Goal: Task Accomplishment & Management: Manage account settings

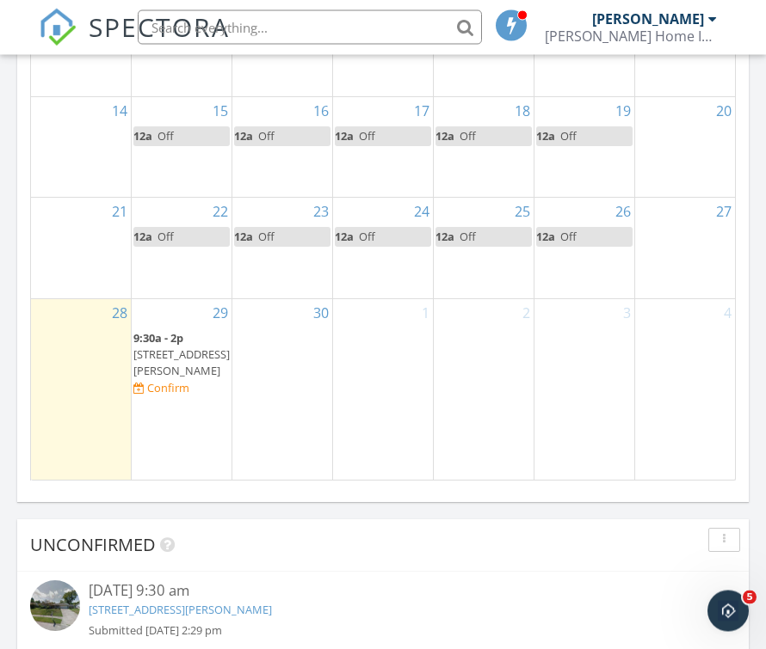
scroll to position [2235, 0]
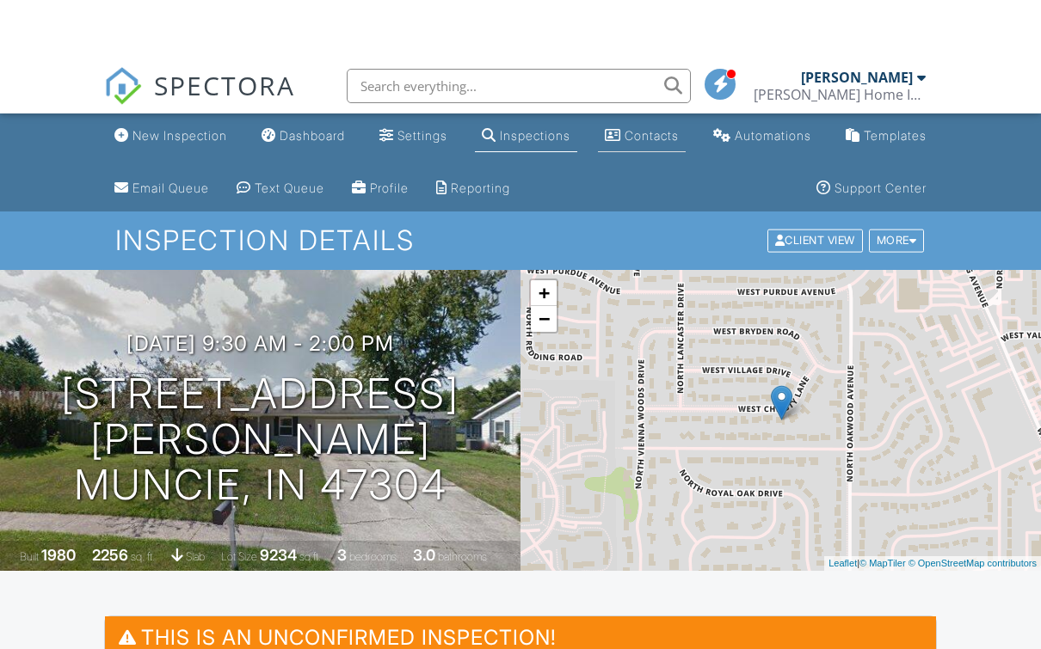
drag, startPoint x: 630, startPoint y: 151, endPoint x: 630, endPoint y: 93, distance: 58.5
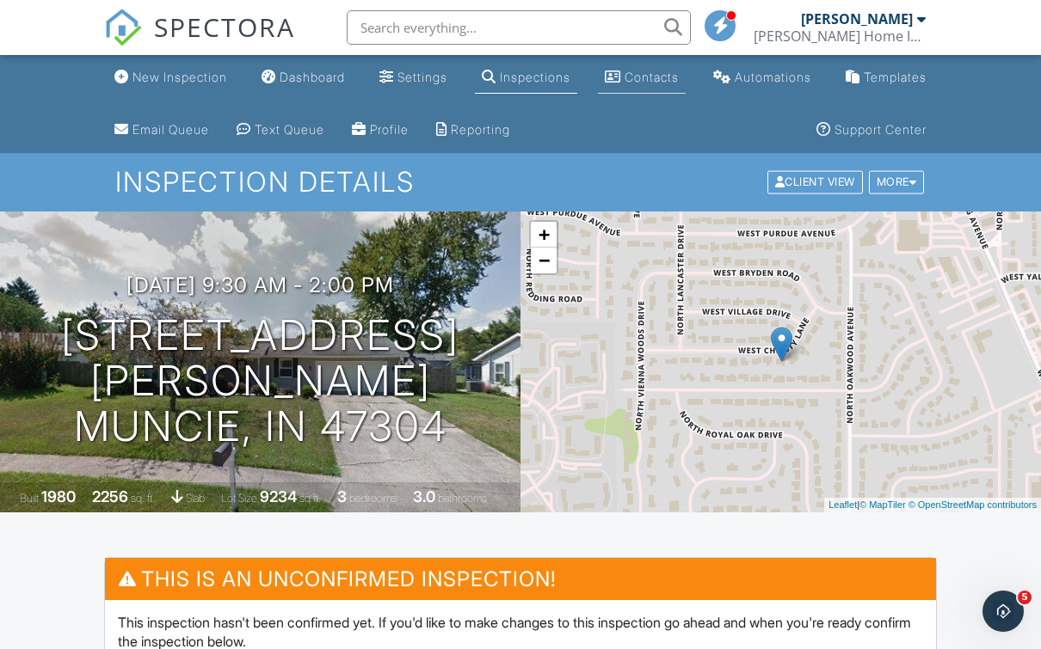
click at [311, 84] on div "Dashboard" at bounding box center [312, 77] width 65 height 15
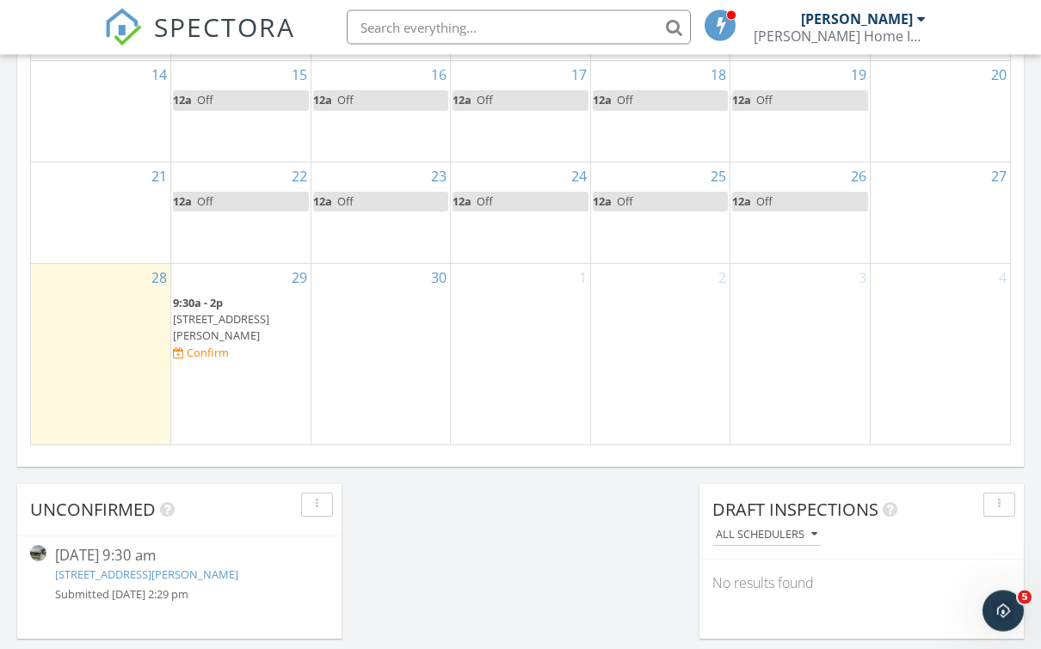
scroll to position [1185, 0]
click at [370, 354] on div "30" at bounding box center [380, 354] width 139 height 181
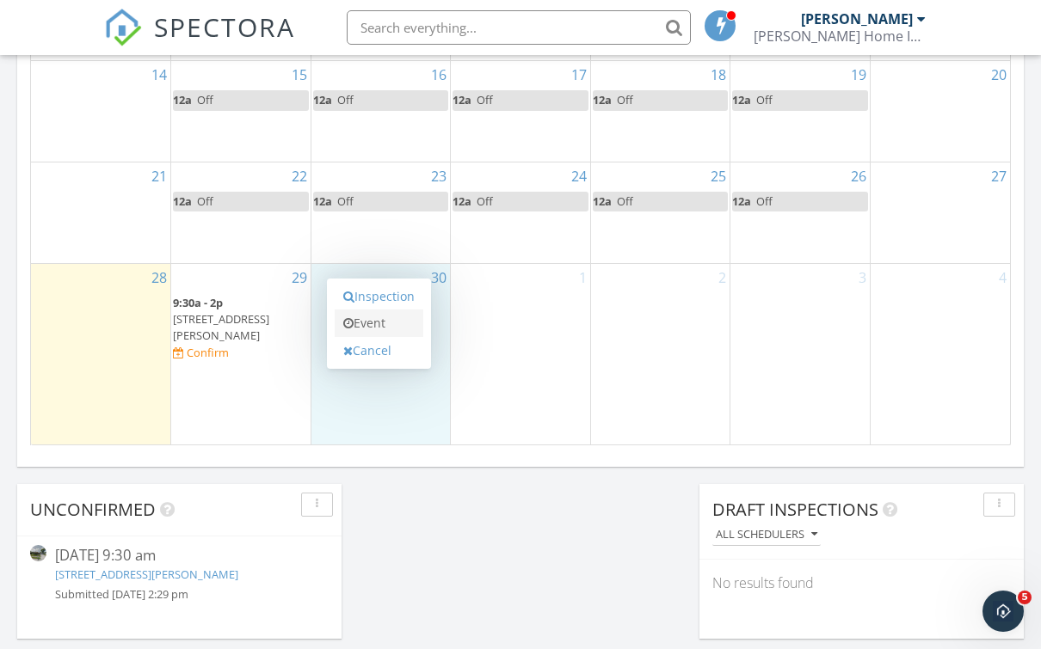
click at [377, 310] on link "Event" at bounding box center [379, 324] width 89 height 28
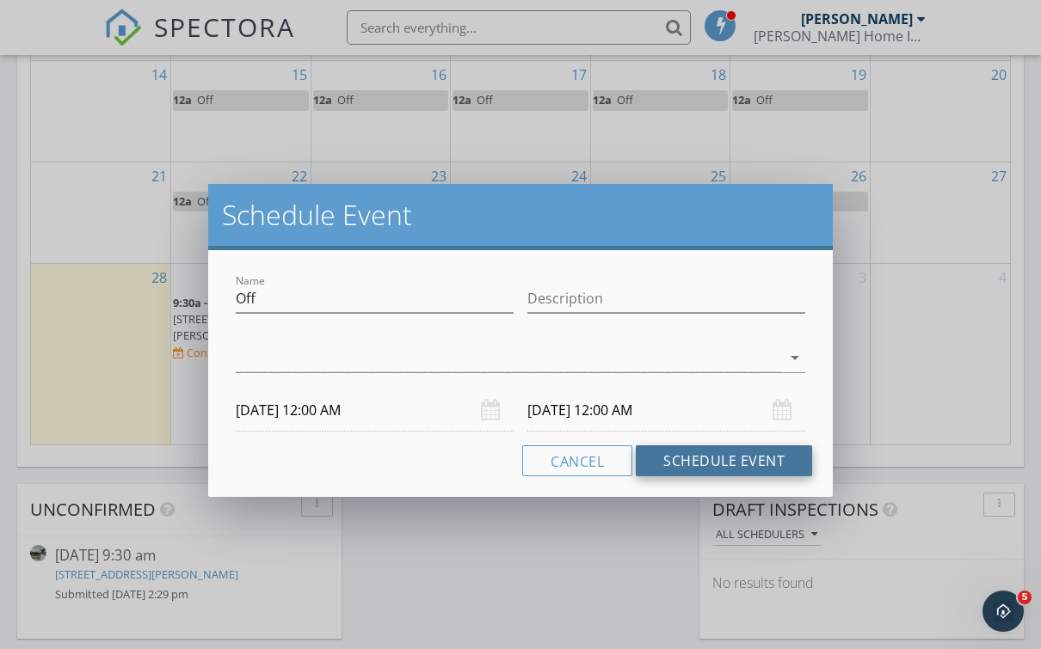
click at [754, 459] on button "Schedule Event" at bounding box center [724, 461] width 176 height 31
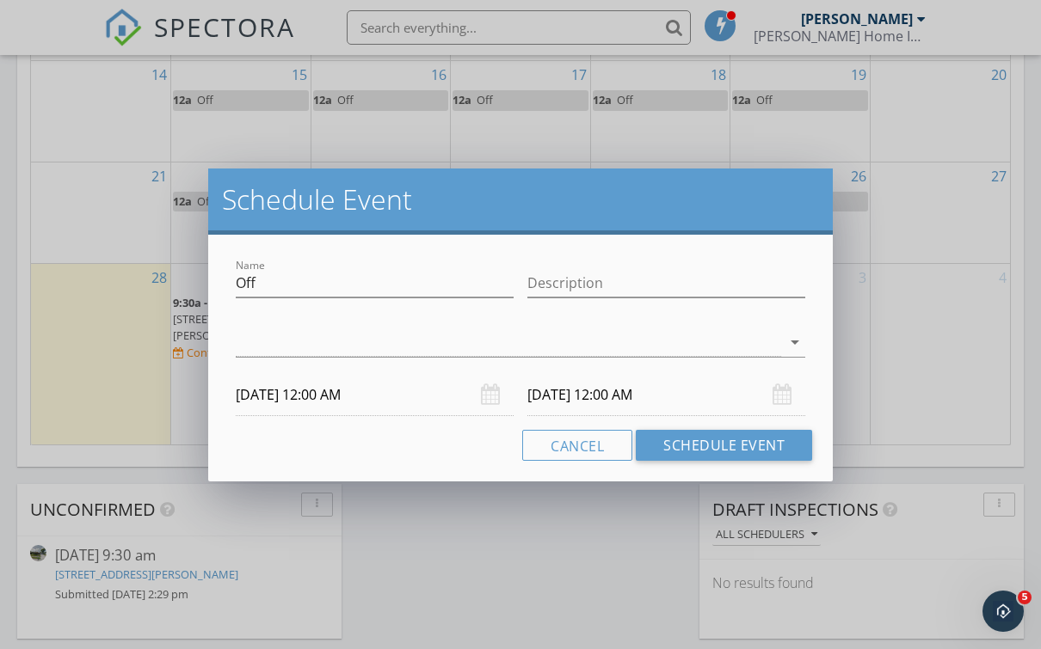
scroll to position [1216, 0]
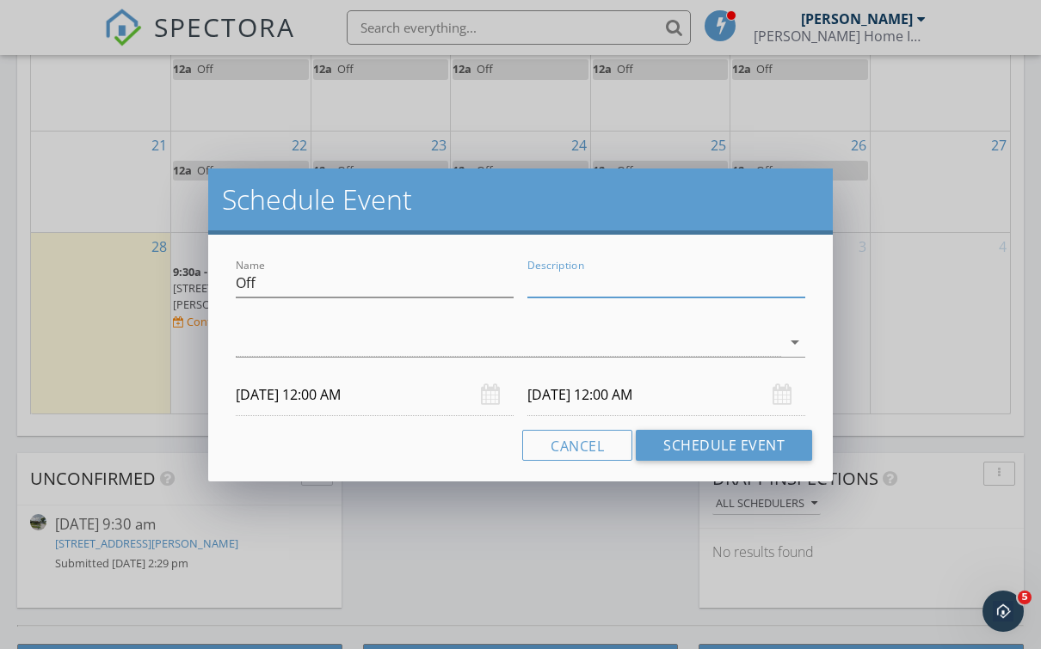
click at [627, 282] on input "Description" at bounding box center [666, 283] width 278 height 28
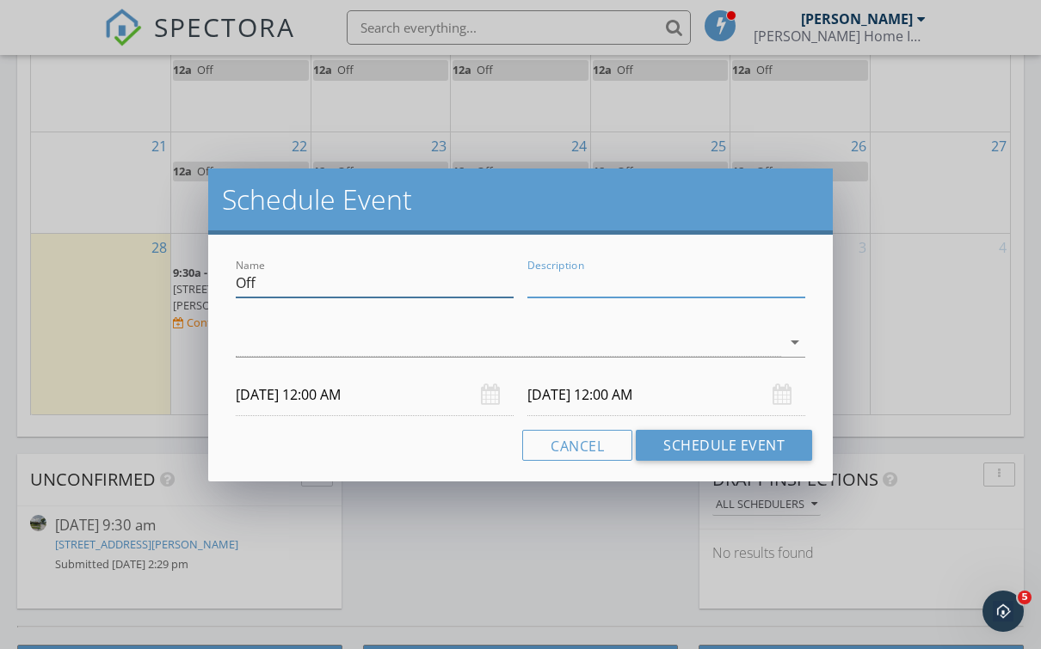
click at [452, 281] on input "Off" at bounding box center [375, 283] width 278 height 28
click at [560, 338] on div at bounding box center [508, 343] width 545 height 28
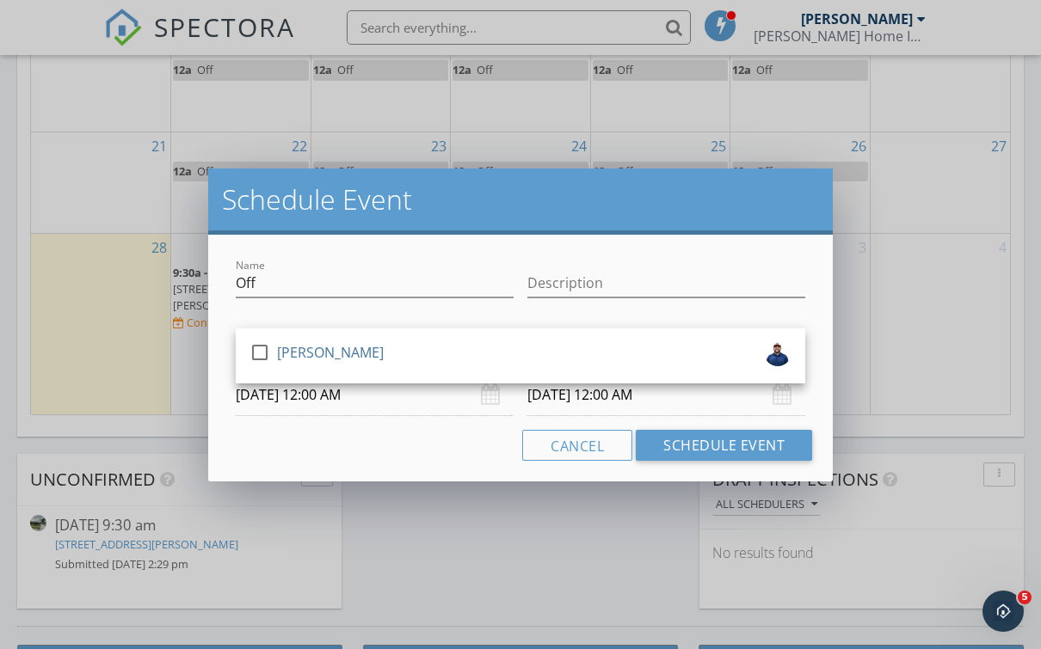
click at [560, 339] on div "check_box_outline_blank Kyle Hammond" at bounding box center [520, 356] width 542 height 34
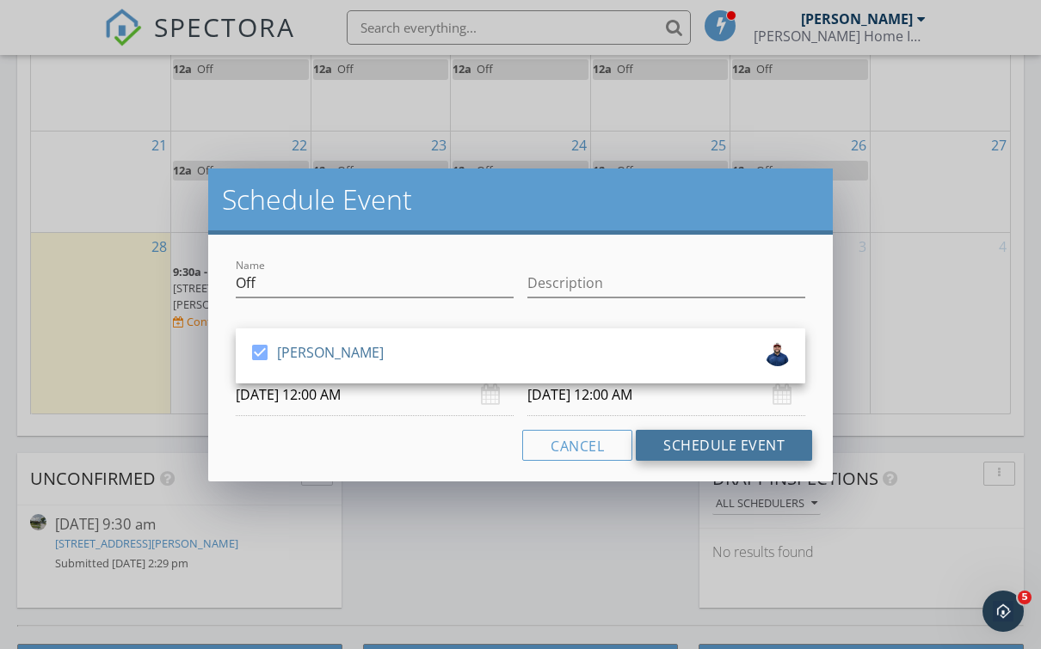
click at [676, 435] on button "Schedule Event" at bounding box center [724, 445] width 176 height 31
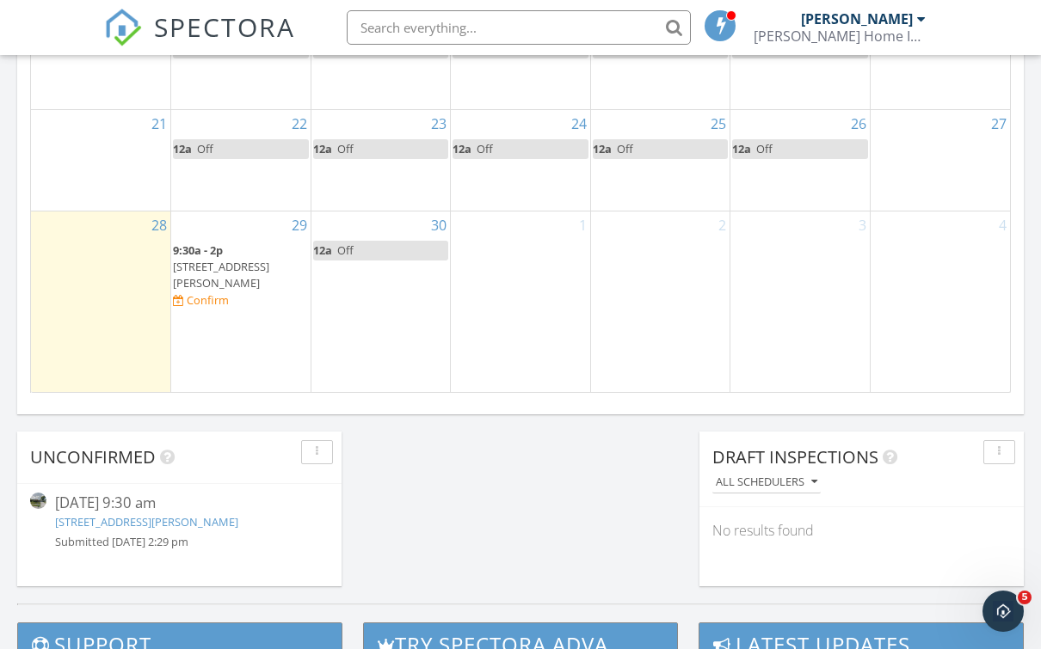
scroll to position [1231, 0]
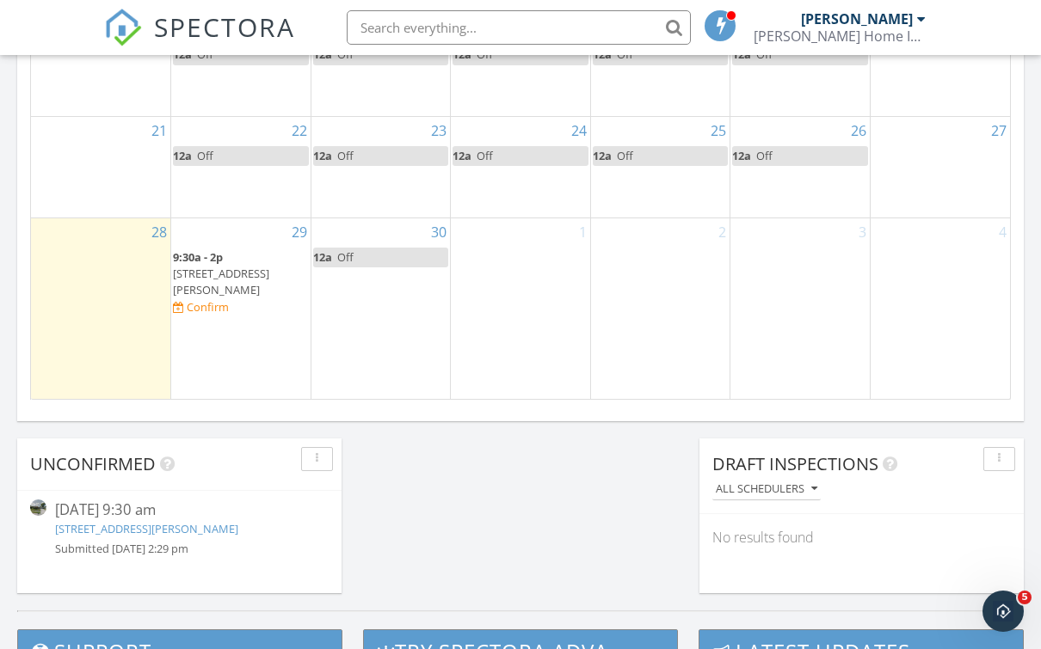
click at [264, 345] on div "29 9:30a - 2p 2113 W Christy Ln, Muncie 47304 Confirm" at bounding box center [240, 309] width 139 height 181
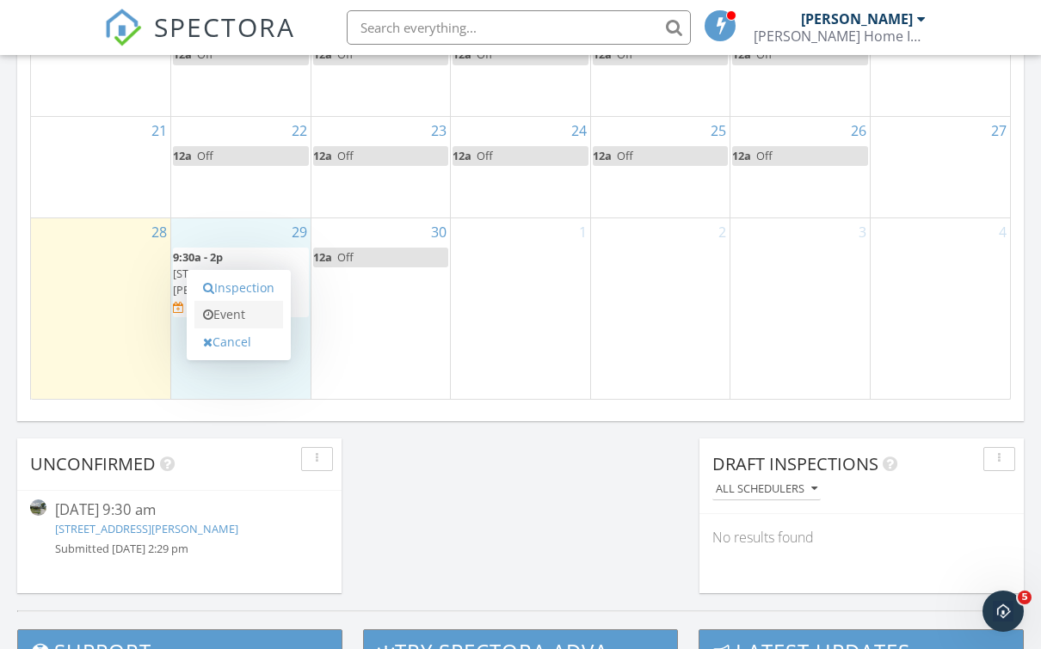
click at [237, 301] on link "Event" at bounding box center [238, 315] width 89 height 28
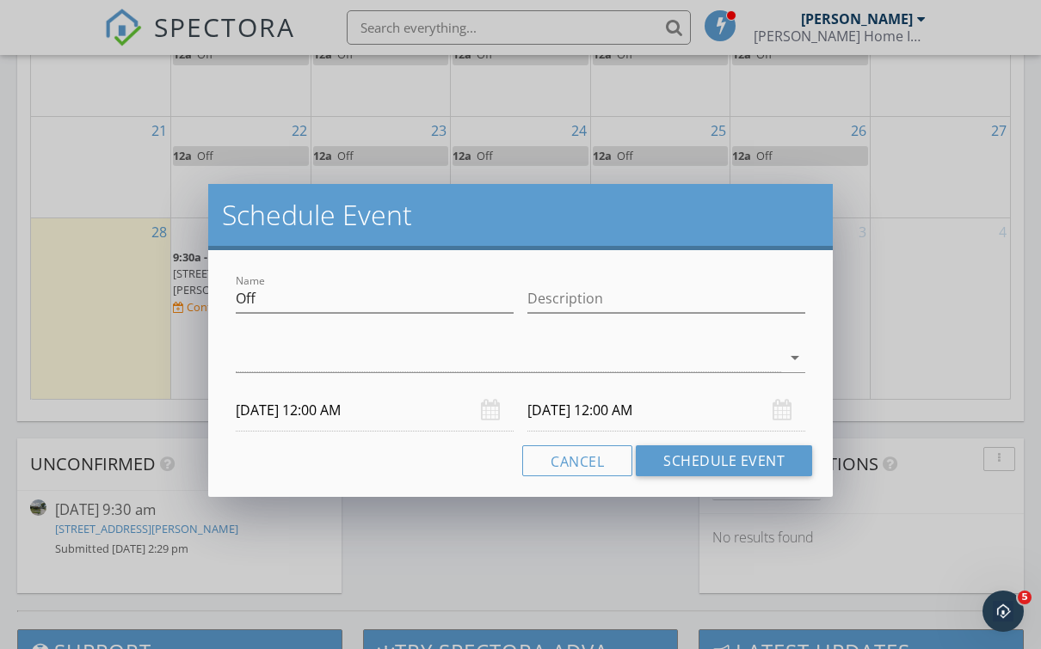
click at [574, 338] on div "arrow_drop_down" at bounding box center [520, 362] width 569 height 56
click at [658, 363] on div at bounding box center [508, 358] width 545 height 28
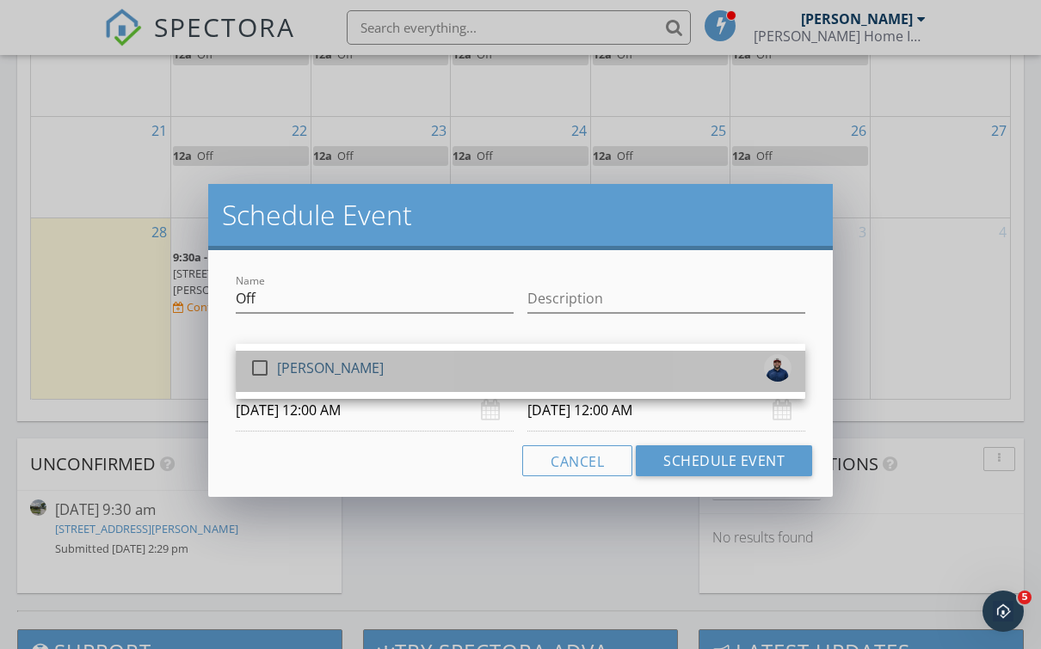
click at [674, 374] on div "check_box_outline_blank Kyle Hammond" at bounding box center [520, 371] width 542 height 34
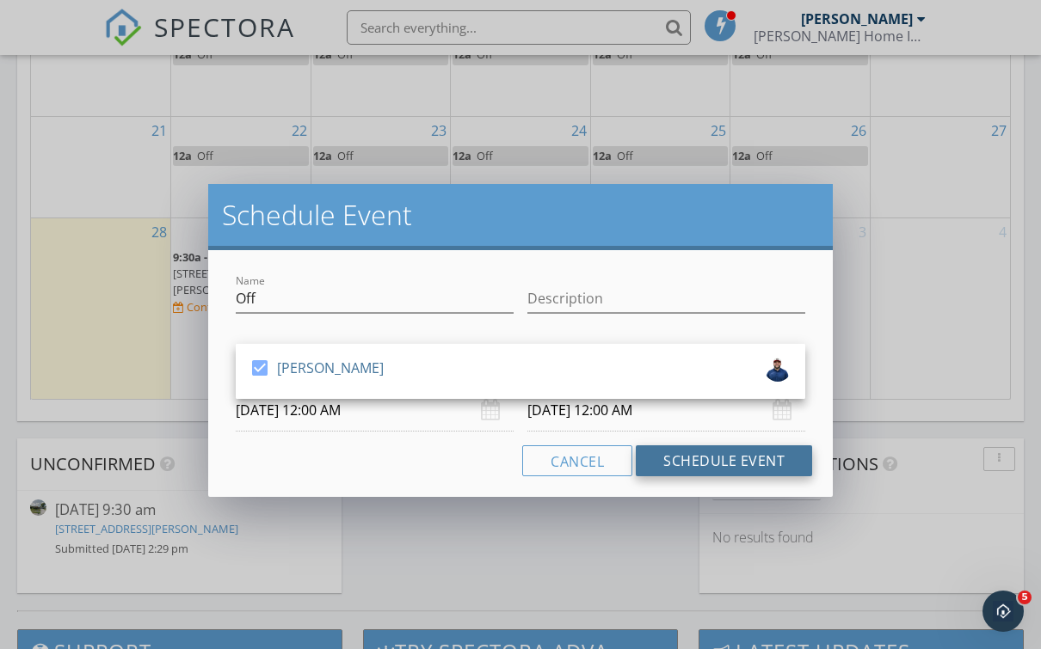
click at [721, 468] on button "Schedule Event" at bounding box center [724, 461] width 176 height 31
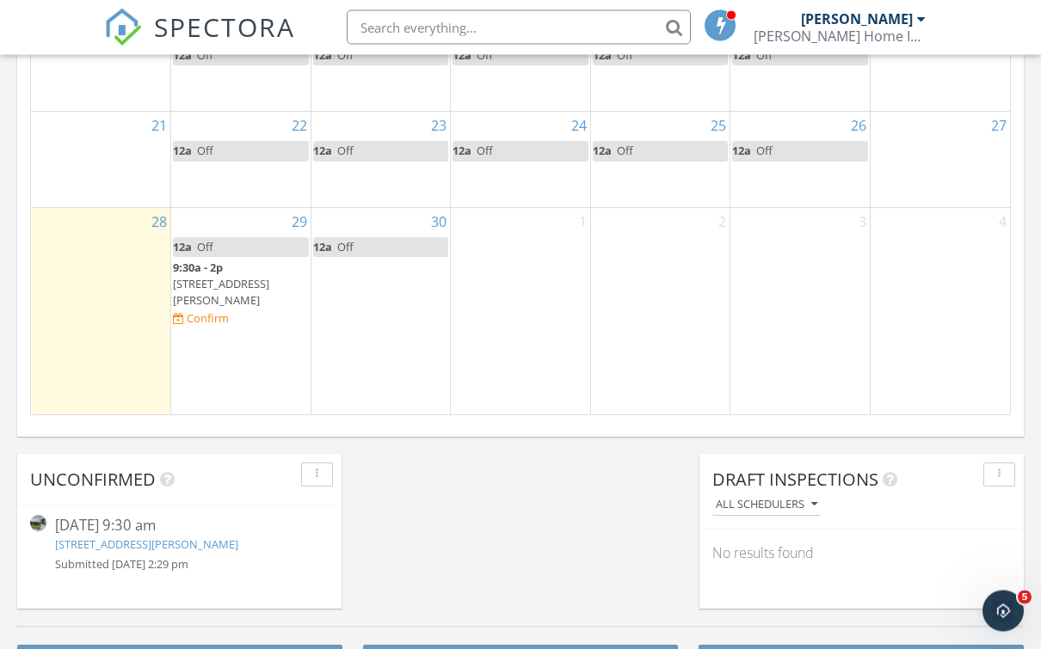
scroll to position [1201, 0]
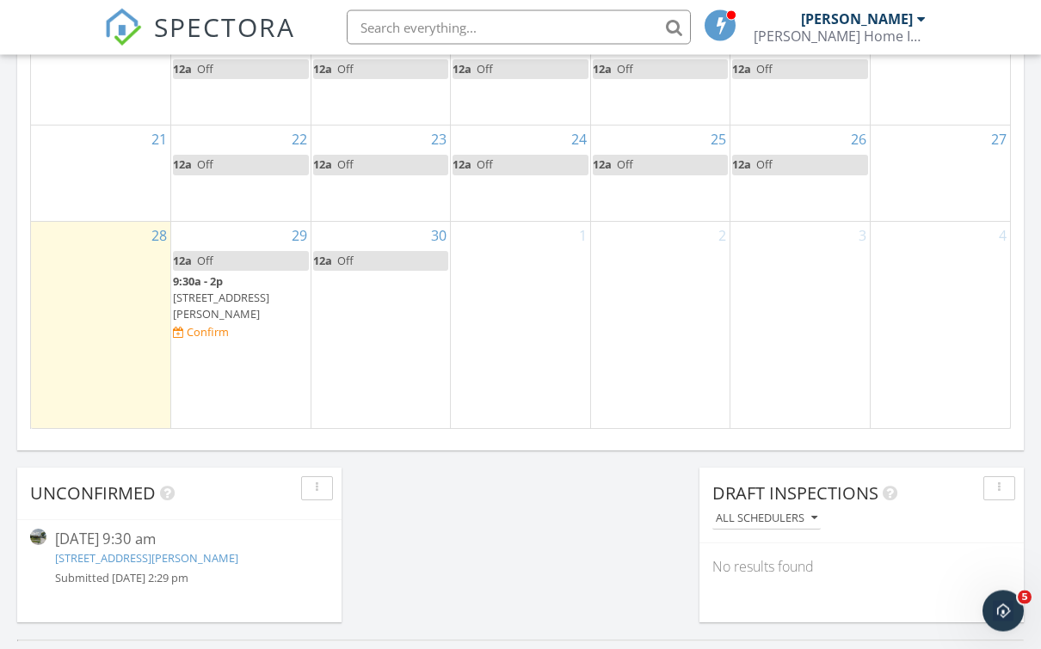
click at [526, 306] on div "1" at bounding box center [520, 326] width 139 height 206
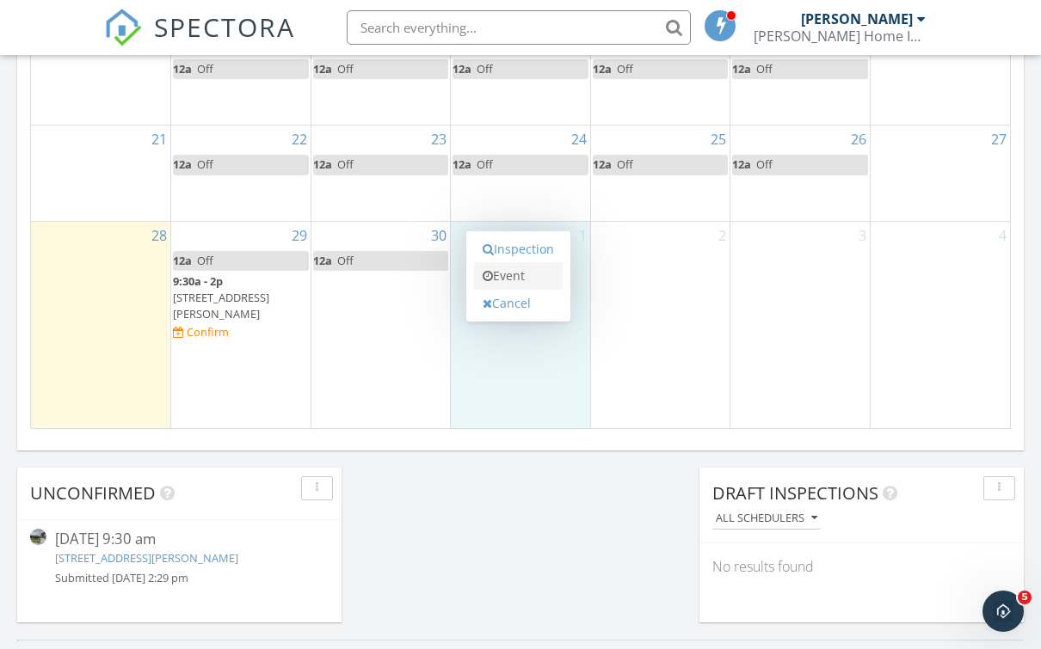
click at [523, 270] on link "Event" at bounding box center [518, 276] width 89 height 28
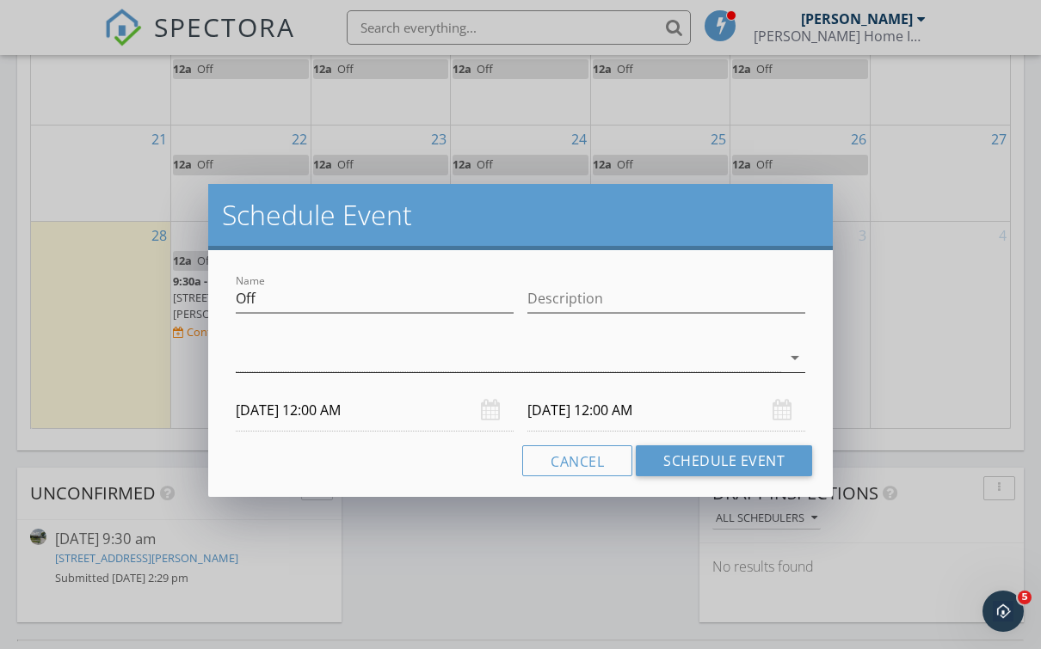
click at [626, 357] on div at bounding box center [508, 358] width 545 height 28
click at [626, 357] on div "check_box_outline_blank Kyle Hammond" at bounding box center [520, 371] width 542 height 34
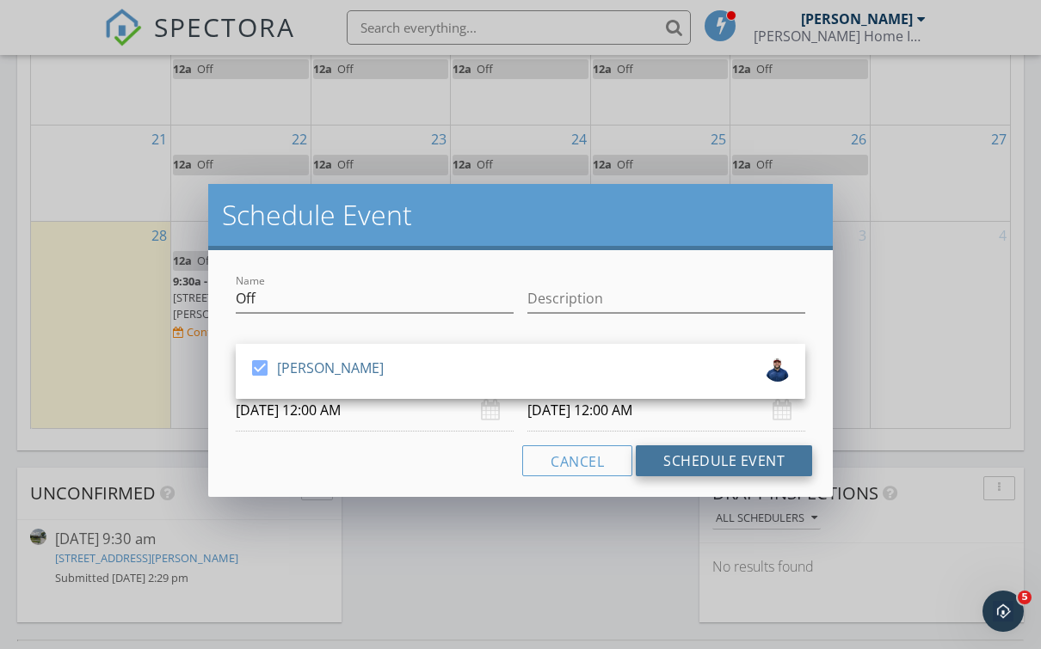
click at [742, 454] on button "Schedule Event" at bounding box center [724, 461] width 176 height 31
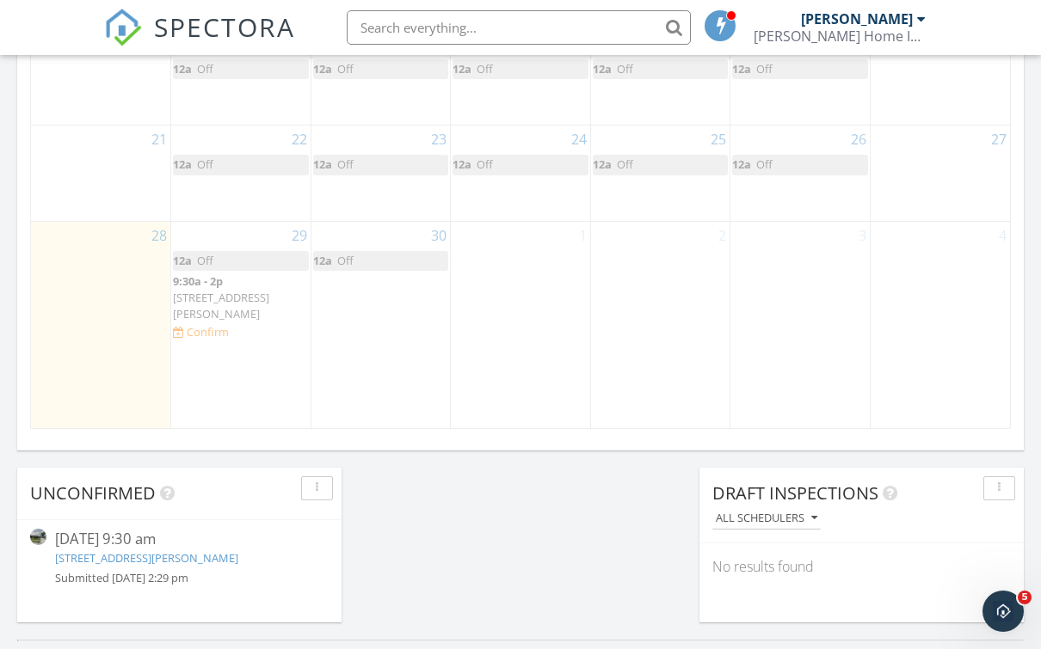
scroll to position [931, 0]
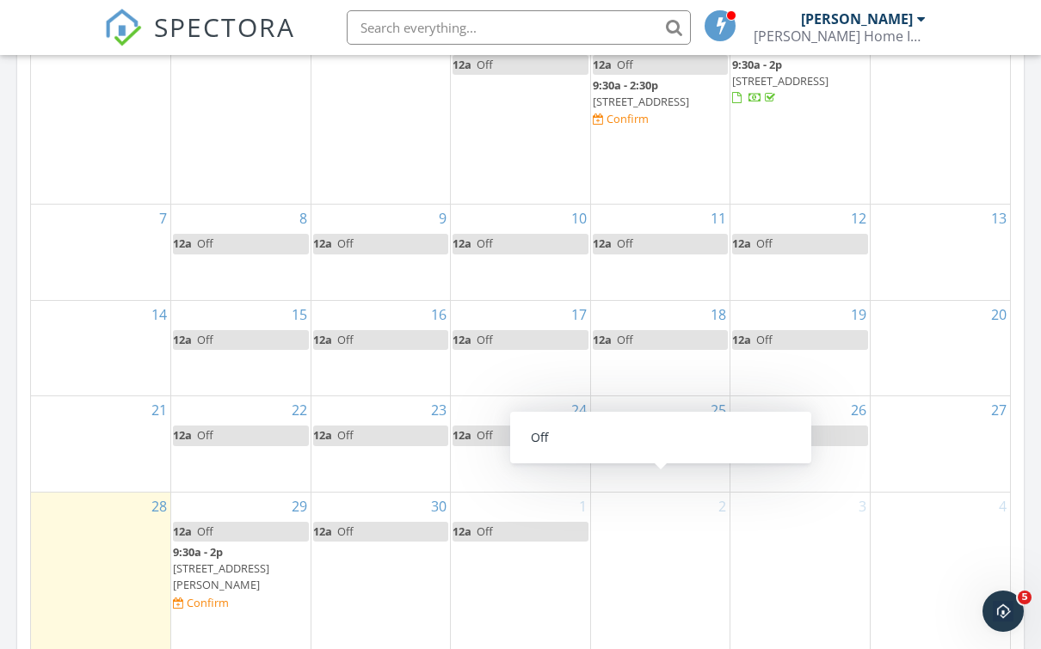
click at [705, 576] on div "2" at bounding box center [660, 596] width 139 height 206
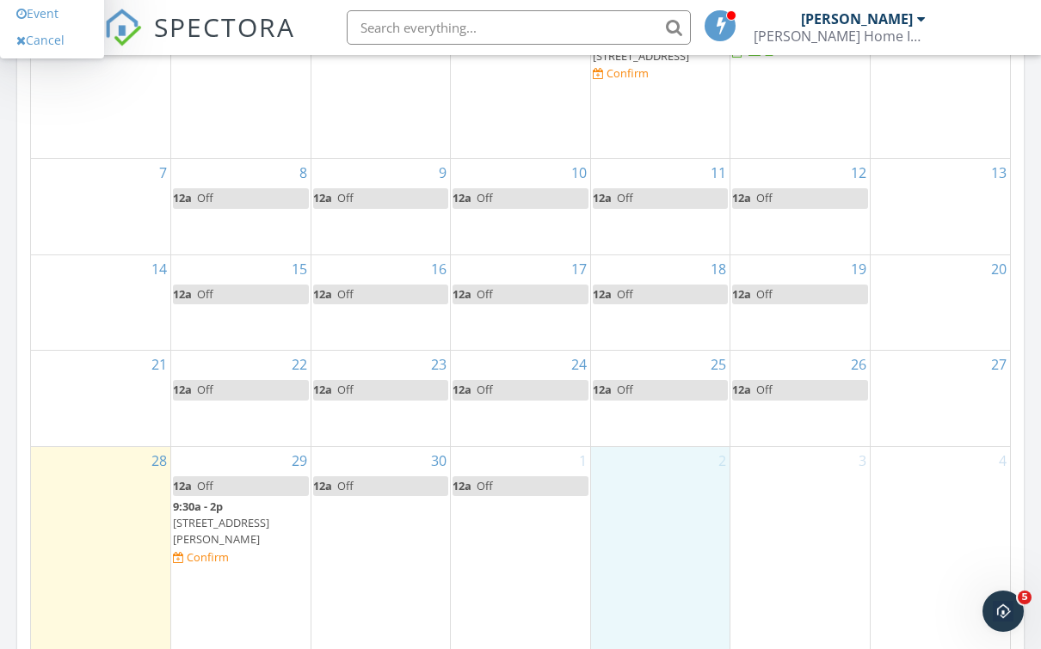
scroll to position [981, 0]
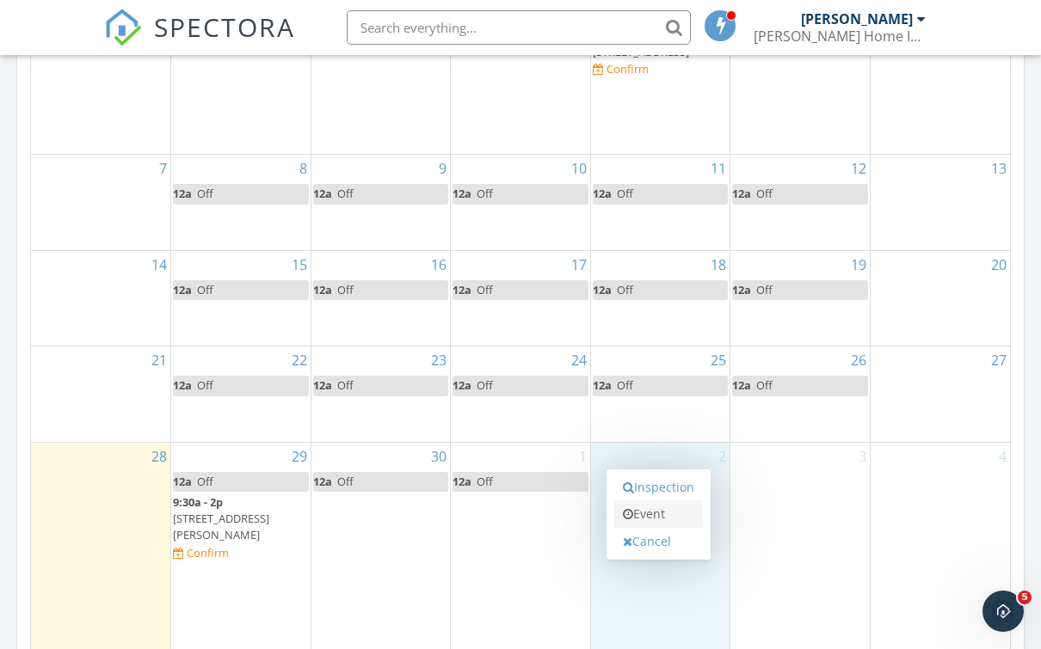
click at [665, 508] on link "Event" at bounding box center [658, 515] width 89 height 28
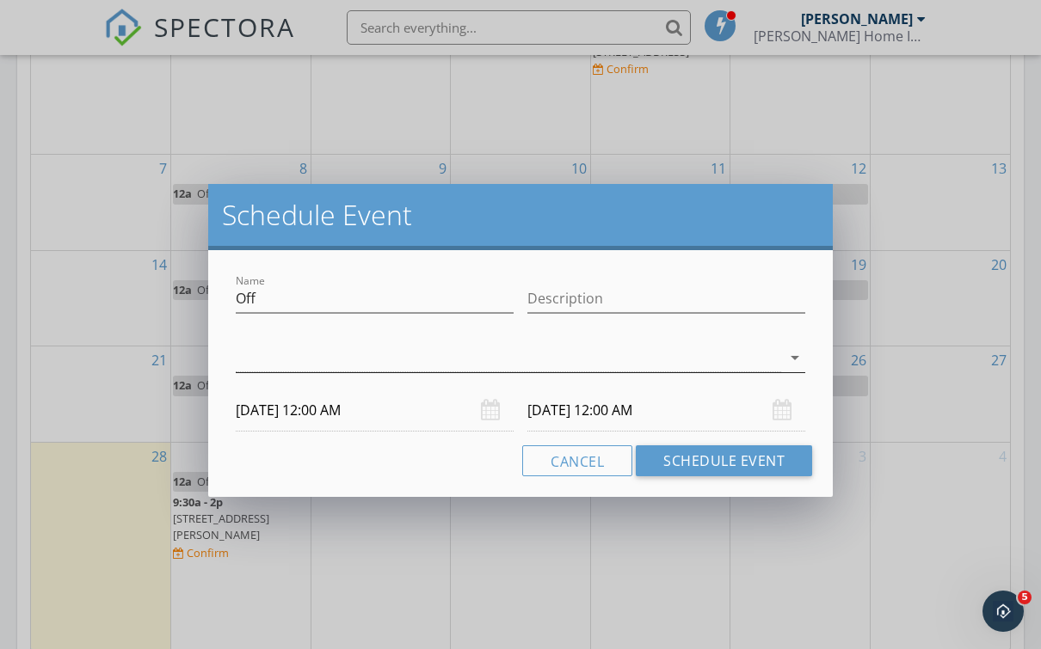
click at [681, 367] on div at bounding box center [508, 358] width 545 height 28
click at [681, 367] on div "check_box_outline_blank Kyle Hammond arrow_drop_down" at bounding box center [520, 362] width 569 height 56
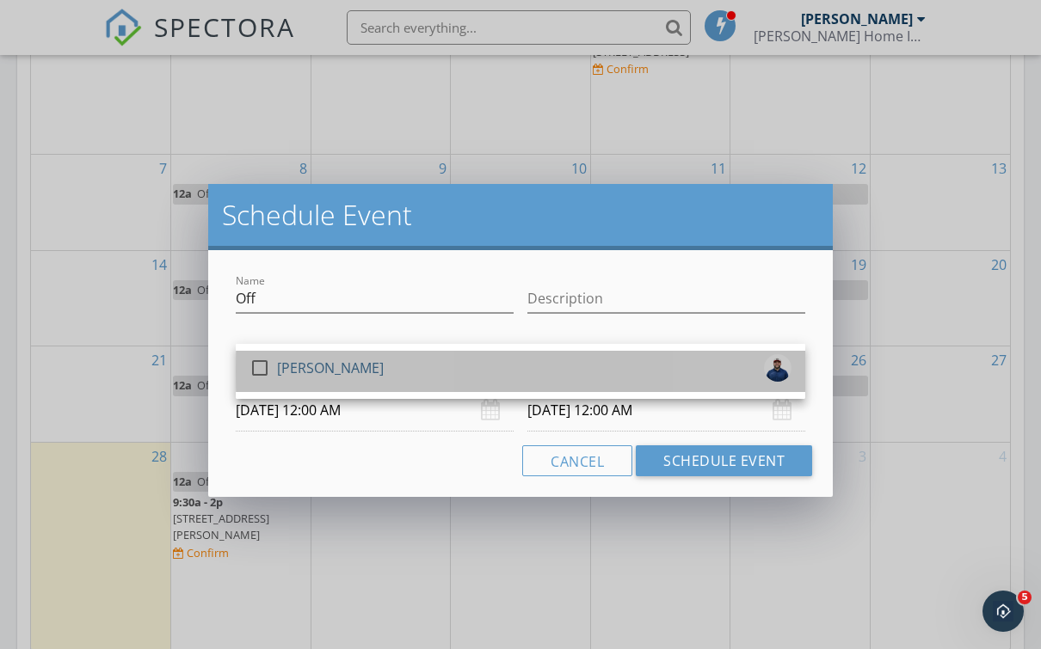
click at [680, 367] on div "check_box_outline_blank Kyle Hammond" at bounding box center [520, 371] width 542 height 34
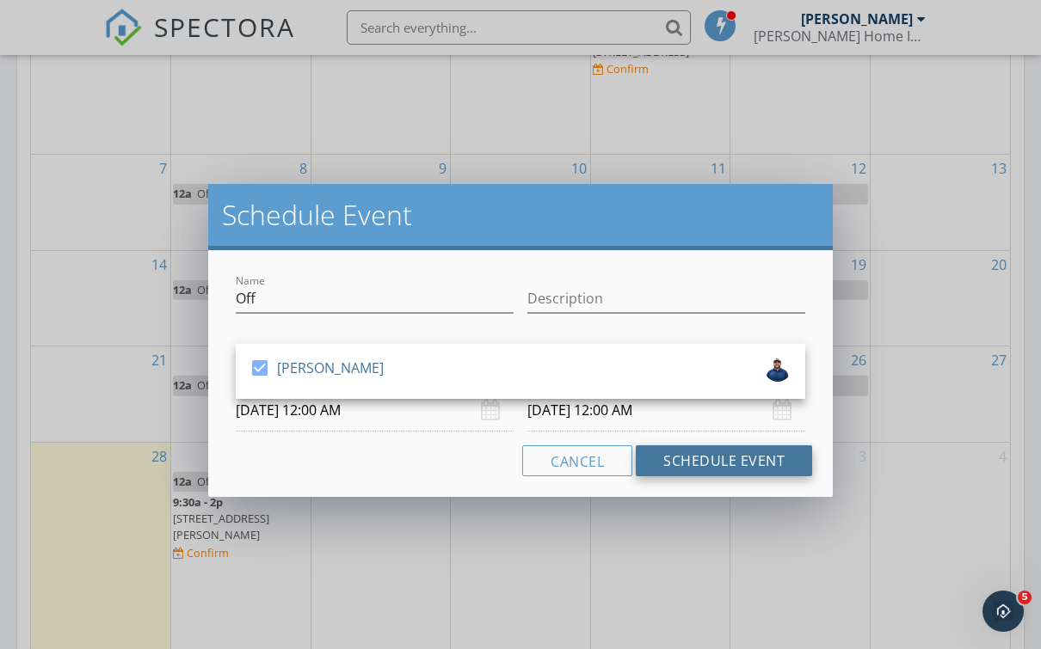
click at [770, 465] on button "Schedule Event" at bounding box center [724, 461] width 176 height 31
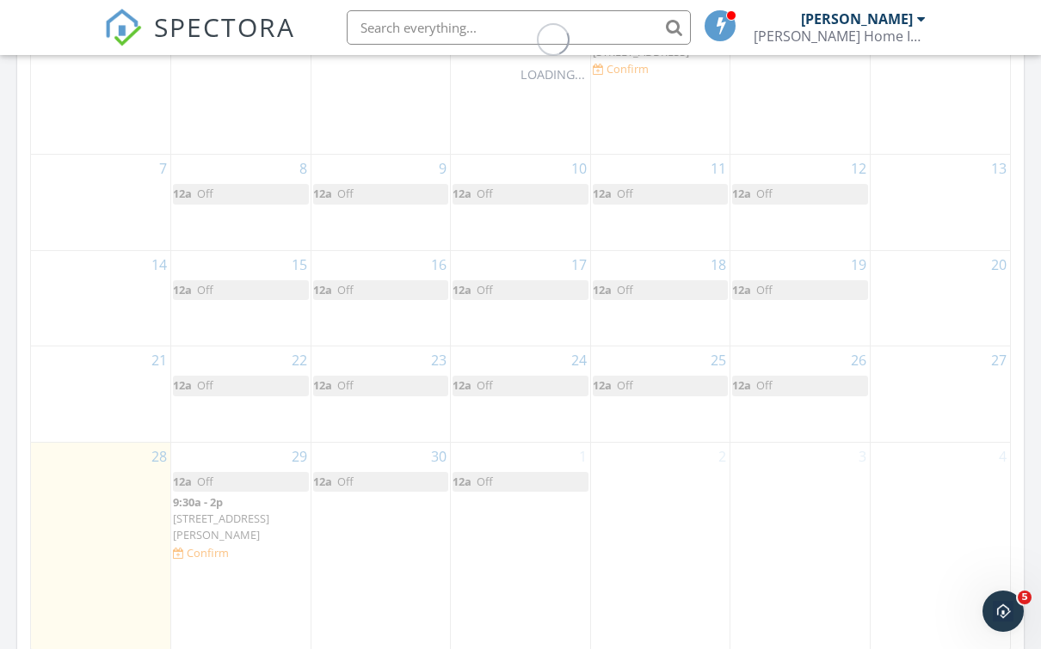
scroll to position [931, 0]
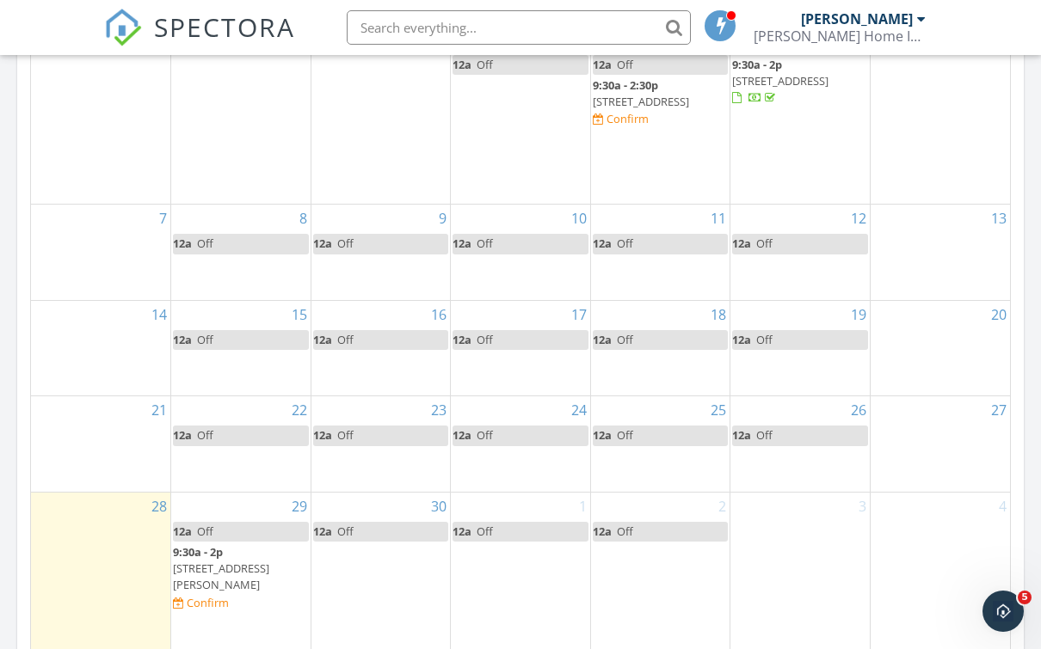
click at [828, 585] on div "3" at bounding box center [799, 596] width 139 height 206
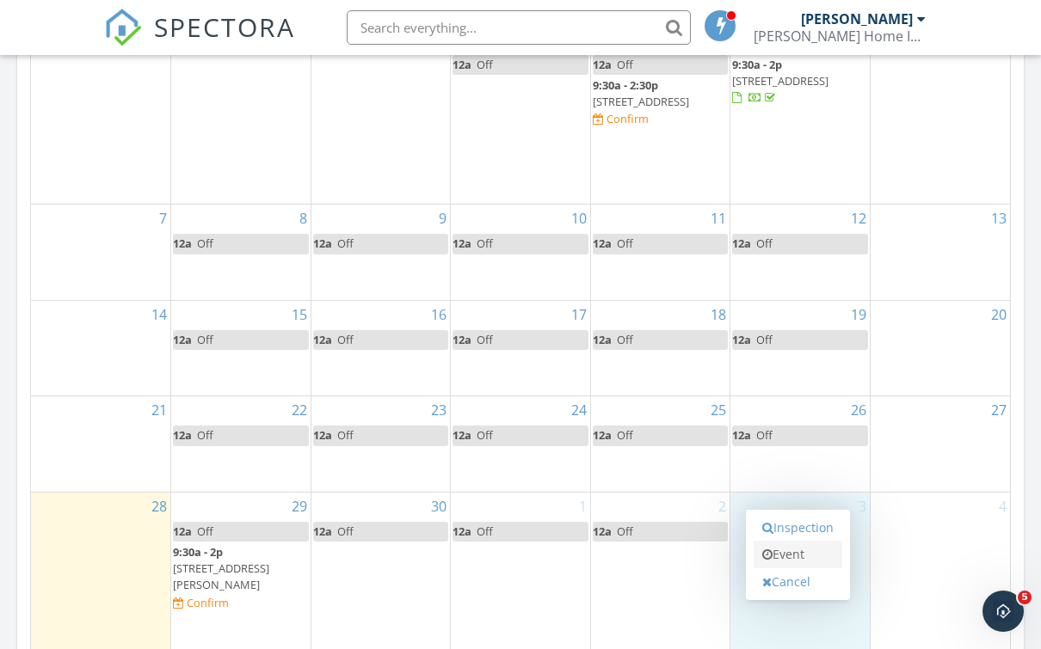
click at [803, 541] on link "Event" at bounding box center [798, 555] width 89 height 28
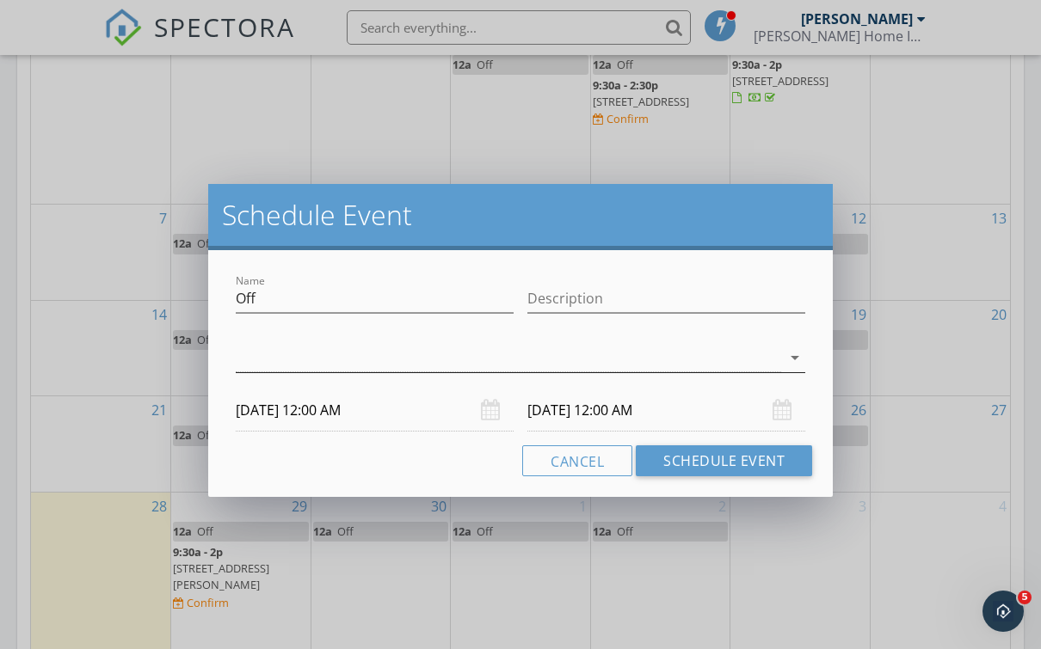
click at [577, 353] on div at bounding box center [508, 358] width 545 height 28
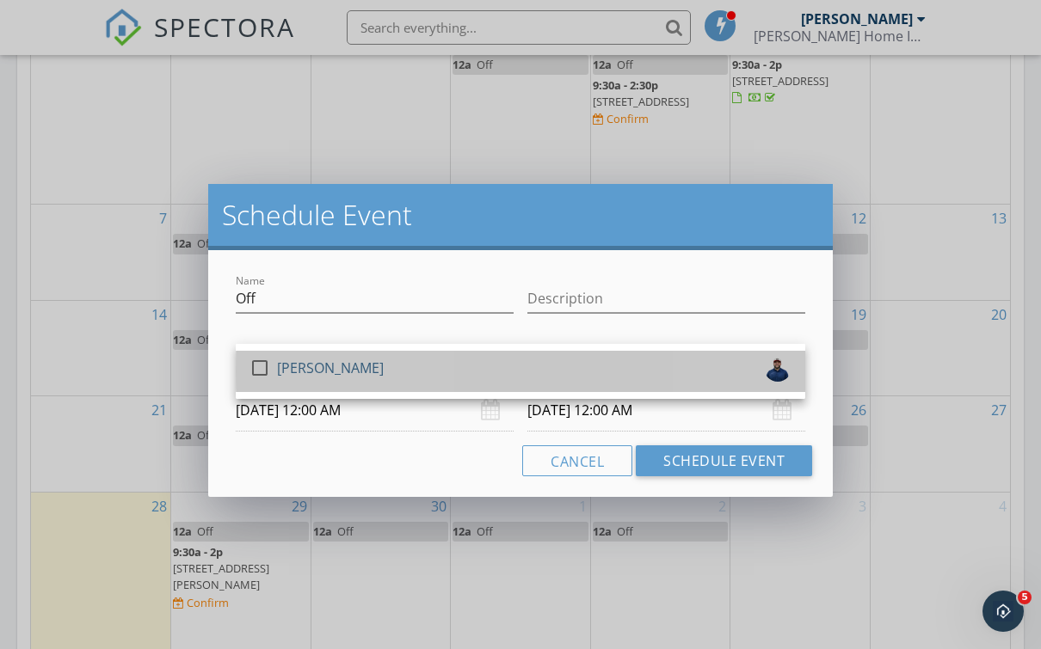
click at [577, 353] on link "check_box_outline_blank Kyle Hammond" at bounding box center [520, 371] width 569 height 41
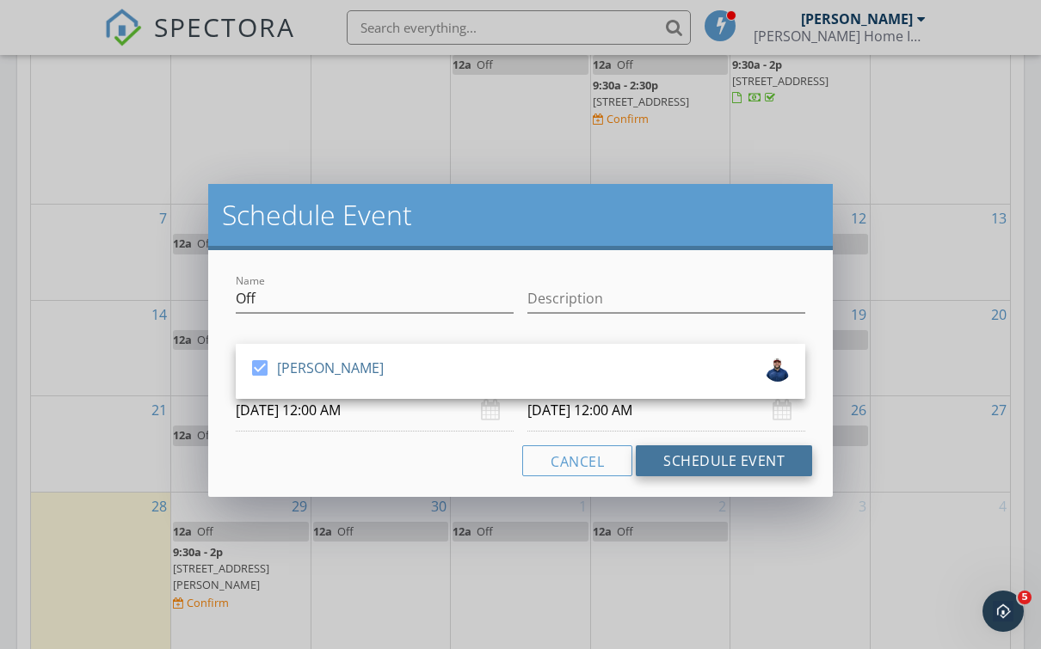
click at [744, 461] on button "Schedule Event" at bounding box center [724, 461] width 176 height 31
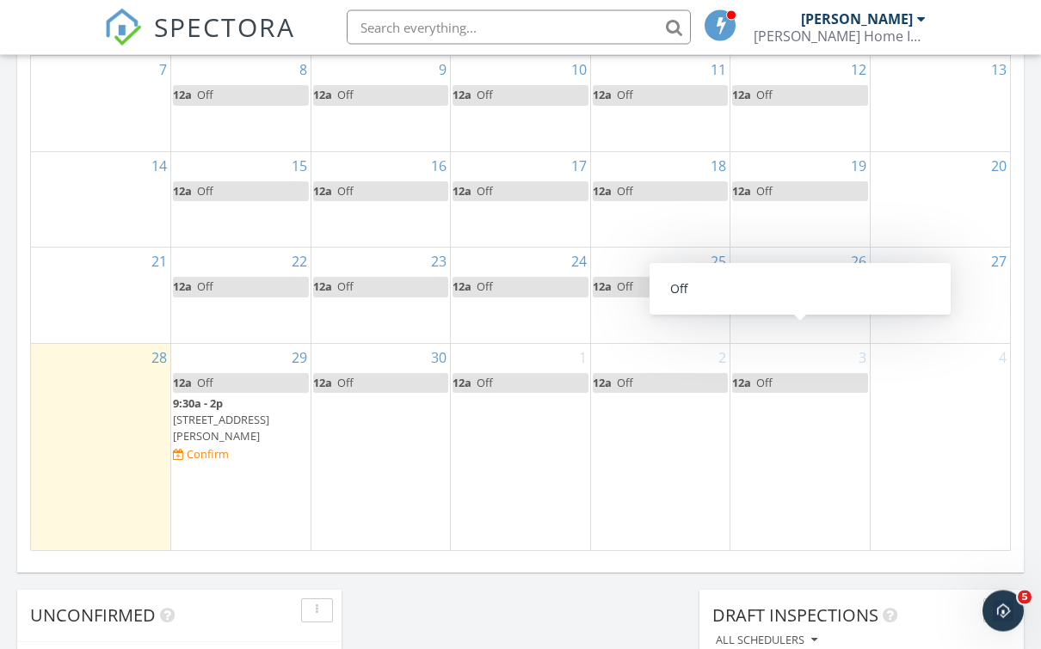
scroll to position [1080, 0]
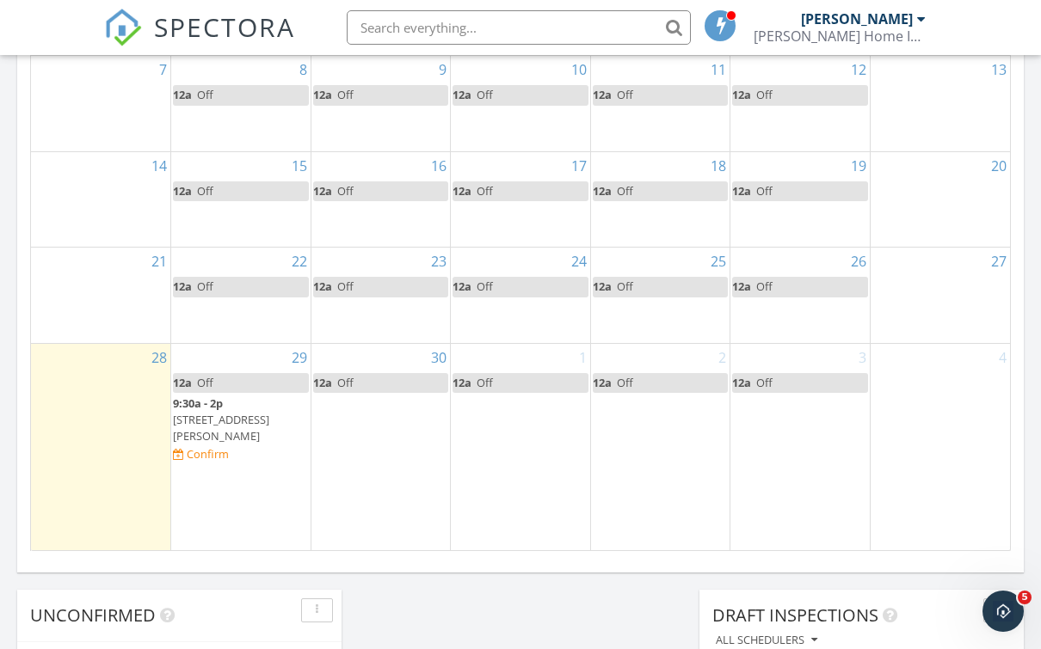
click at [969, 434] on div "4" at bounding box center [940, 447] width 139 height 206
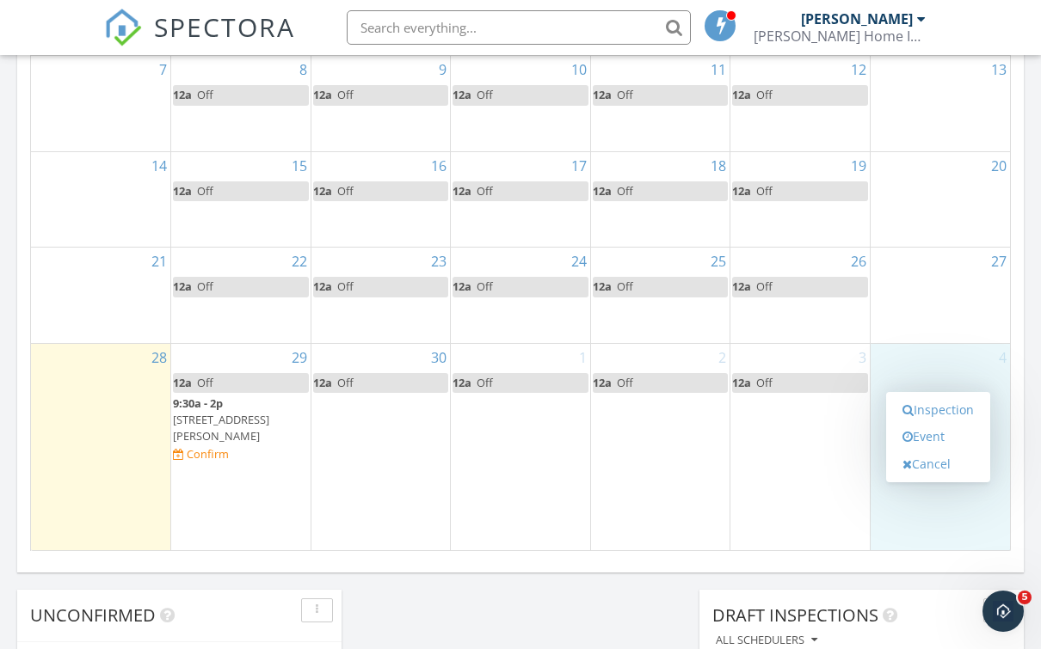
click at [797, 526] on div "3 12a Off" at bounding box center [799, 447] width 139 height 206
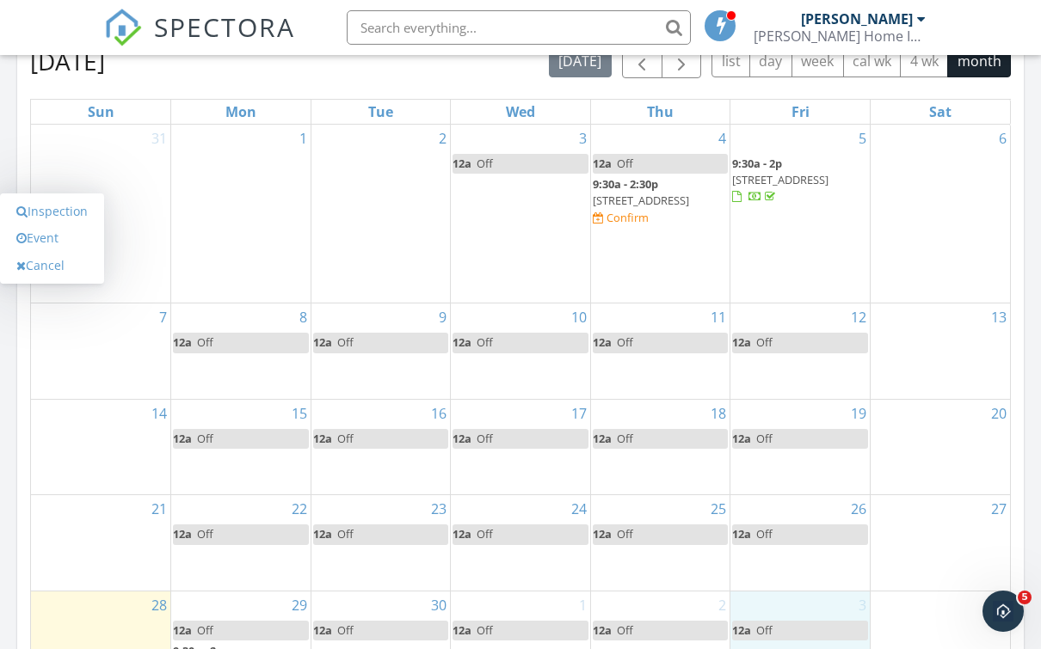
scroll to position [733, 0]
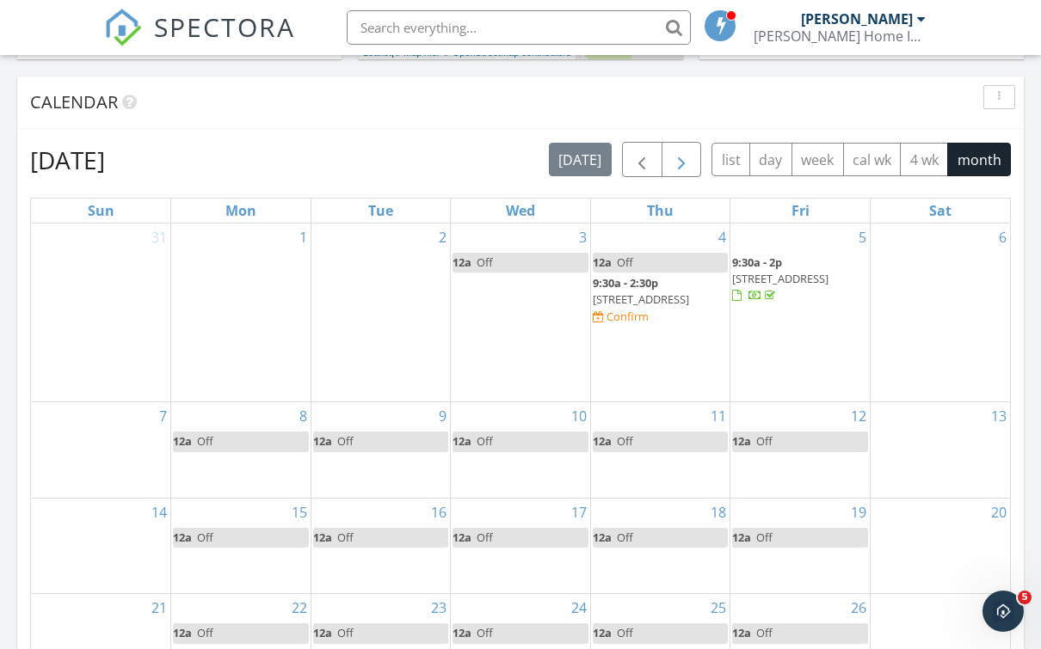
click at [673, 164] on span "button" at bounding box center [681, 160] width 21 height 21
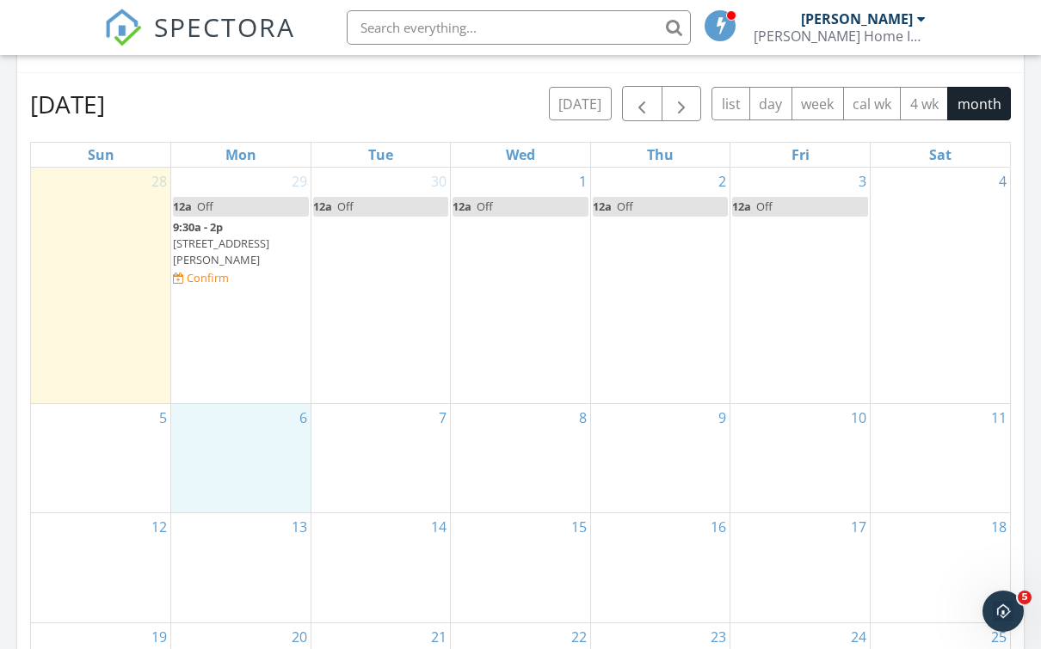
scroll to position [788, 0]
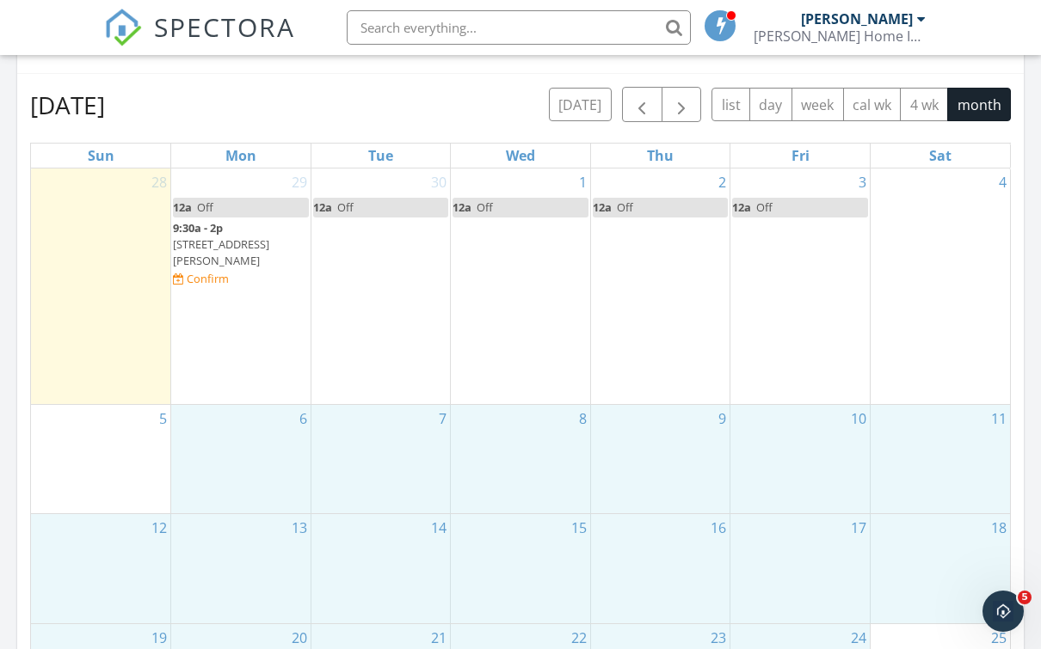
drag, startPoint x: 244, startPoint y: 372, endPoint x: 832, endPoint y: 594, distance: 627.8
click at [834, 605] on tbody "28 29 12a Off 9:30a - 2p 2113 W Christy Ln, Muncie 47304 Confirm 30 12a Off 1 1…" at bounding box center [520, 506] width 979 height 674
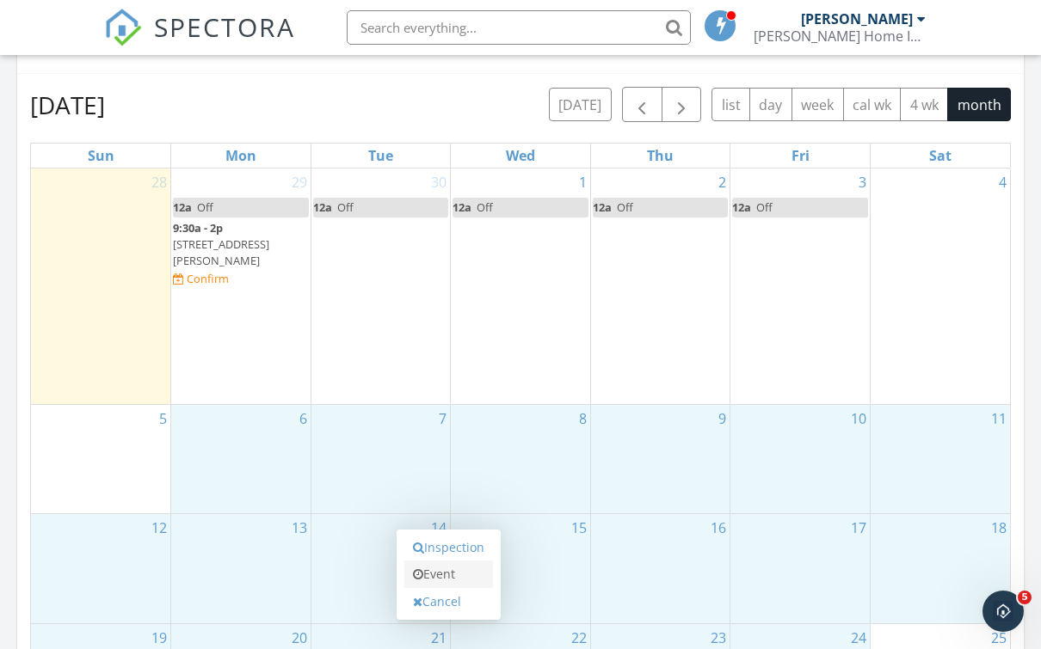
click at [453, 564] on link "Event" at bounding box center [448, 575] width 89 height 28
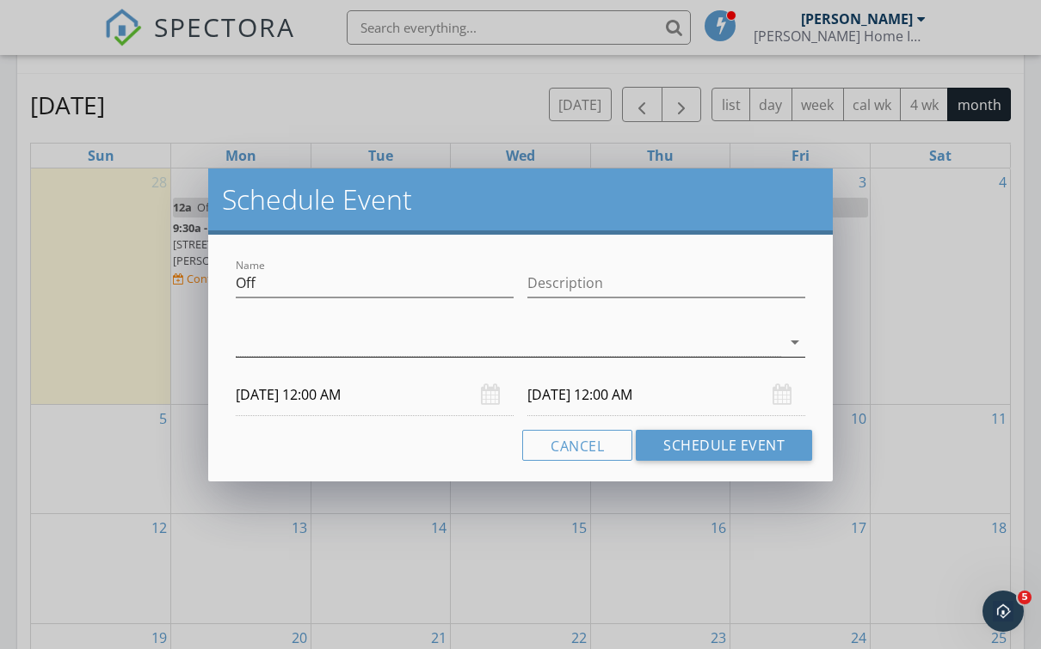
click at [600, 354] on div at bounding box center [508, 343] width 545 height 28
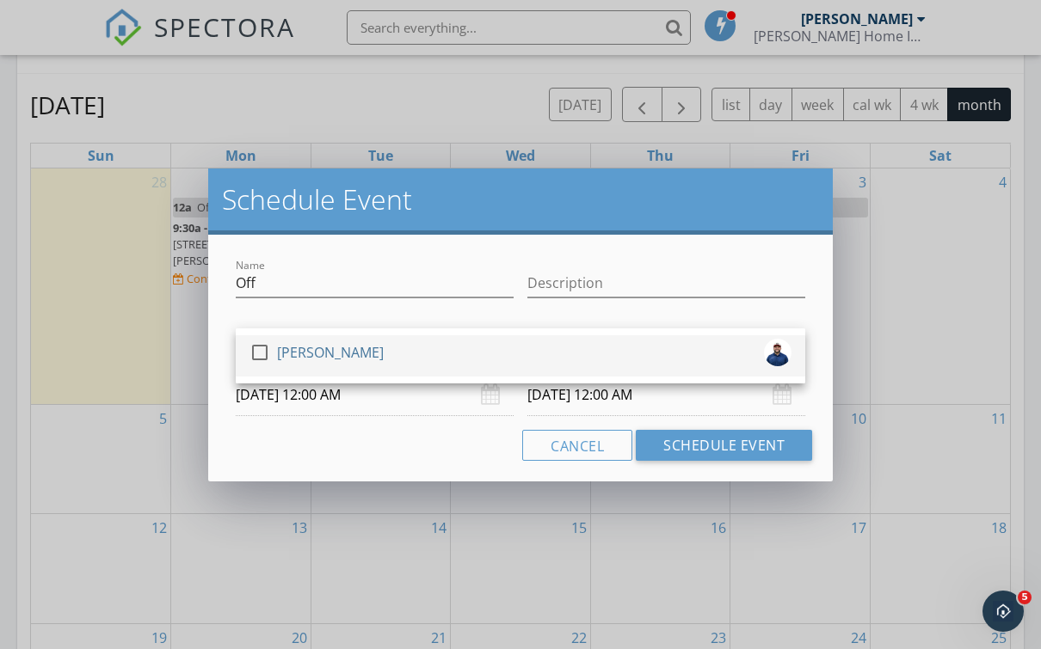
click at [600, 356] on div "check_box_outline_blank Kyle Hammond" at bounding box center [520, 356] width 542 height 34
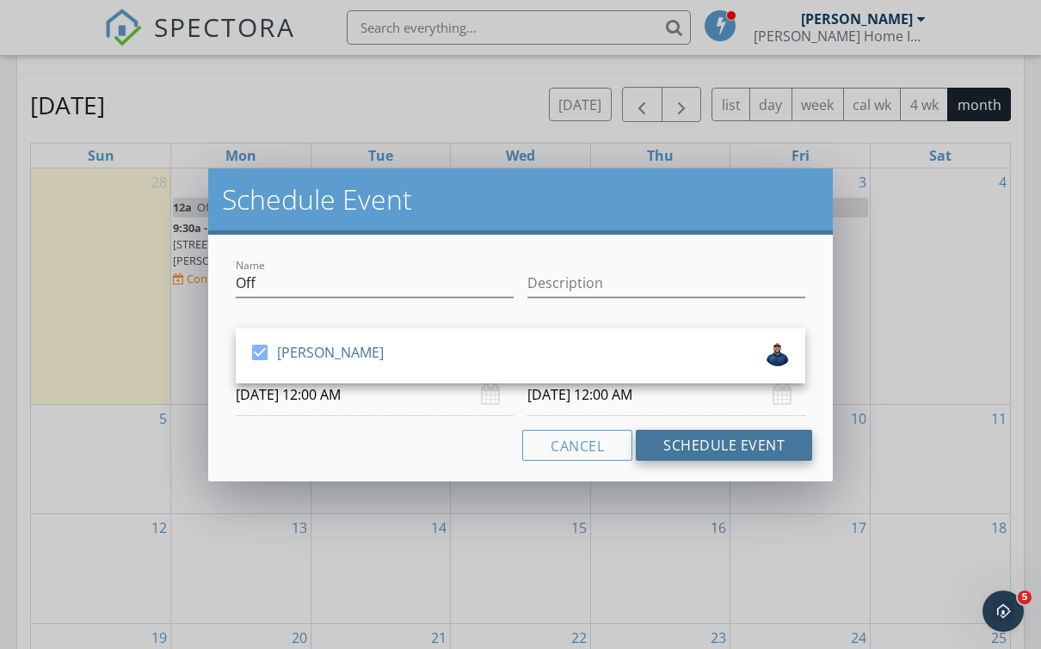
click at [732, 452] on button "Schedule Event" at bounding box center [724, 445] width 176 height 31
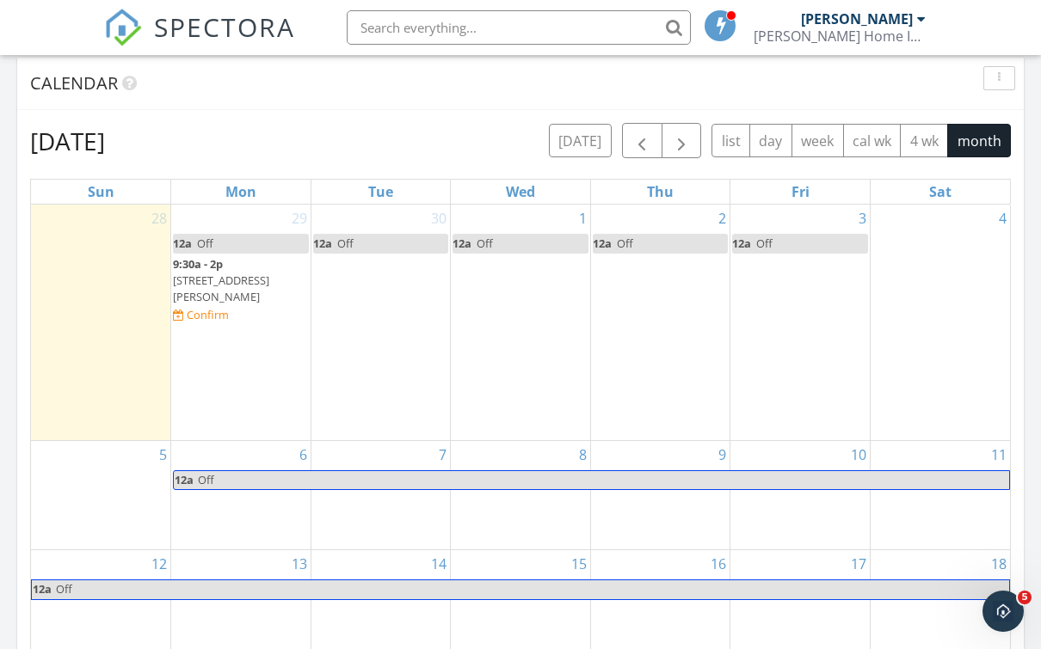
scroll to position [736, 0]
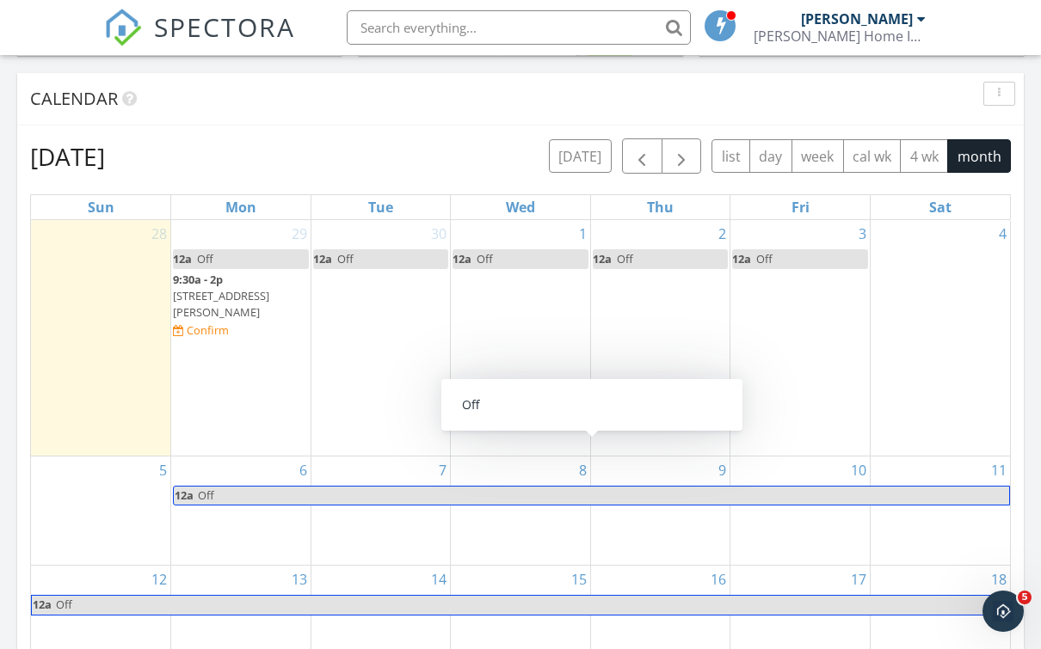
click at [932, 298] on div "4" at bounding box center [940, 338] width 139 height 236
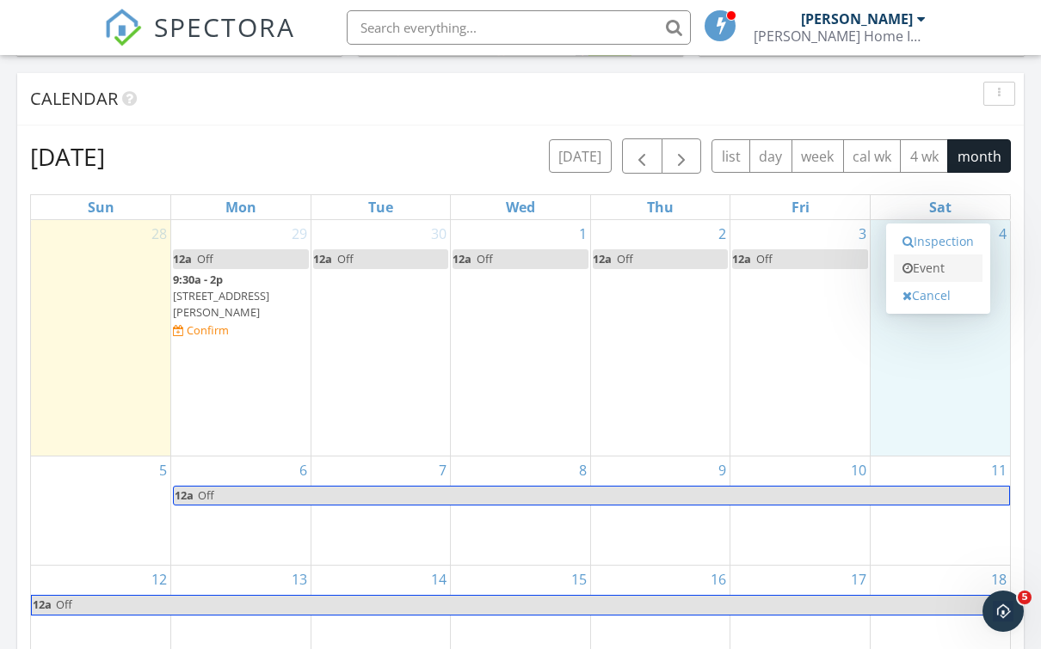
click at [921, 255] on link "Event" at bounding box center [938, 269] width 89 height 28
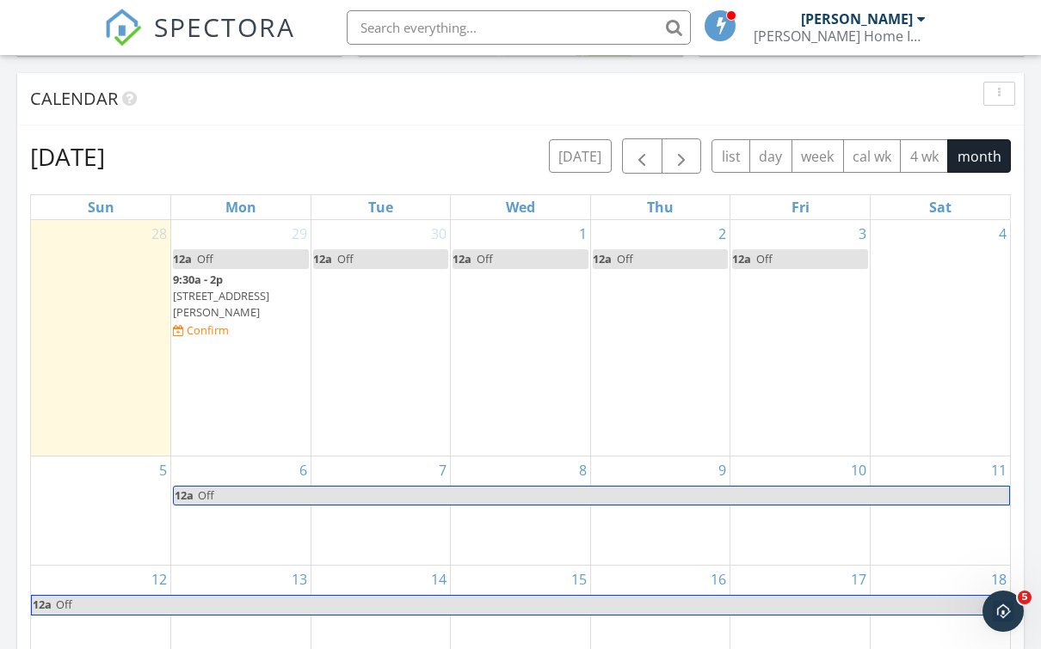
click at [920, 249] on div "Schedule Event Name Off Description arrow_drop_down Cancel Schedule Event" at bounding box center [520, 324] width 1041 height 649
click at [913, 272] on div "4" at bounding box center [940, 338] width 139 height 236
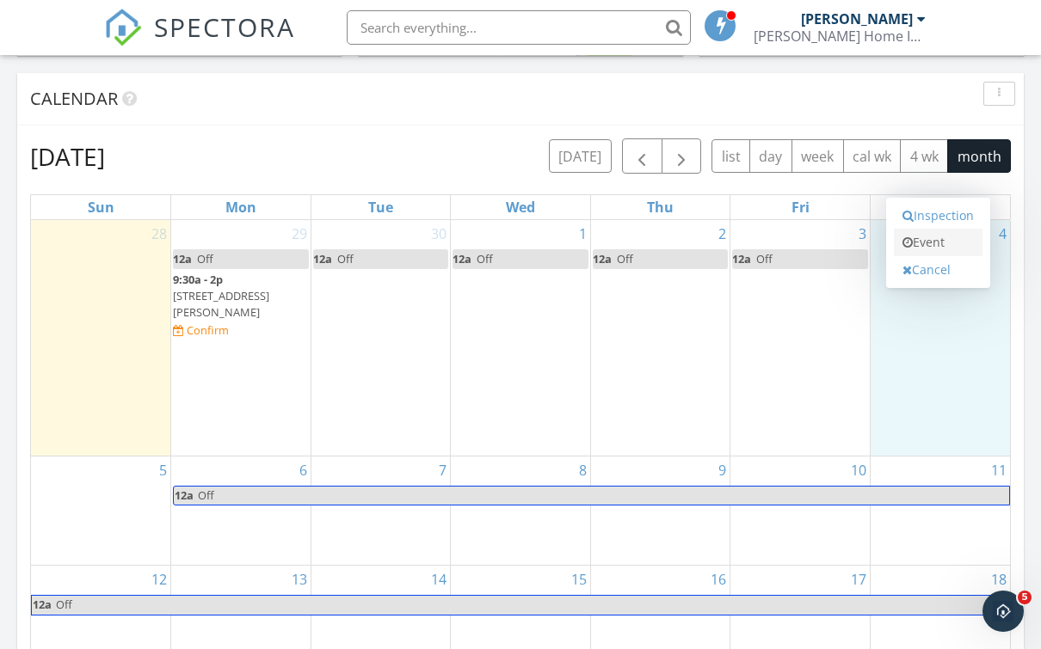
click at [910, 237] on icon at bounding box center [907, 243] width 10 height 12
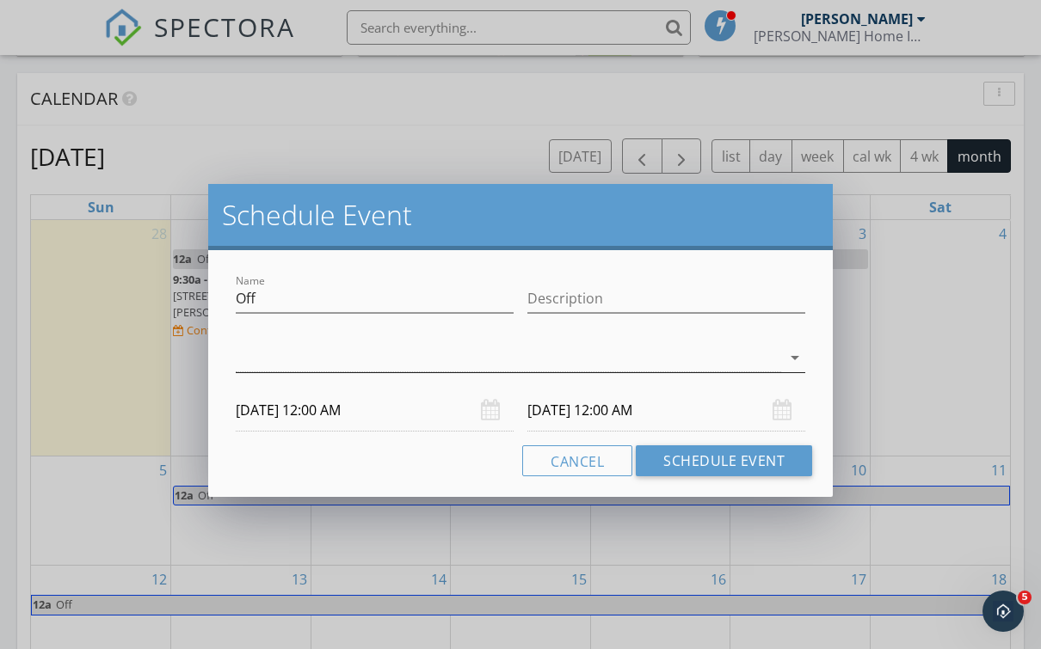
click at [741, 364] on div at bounding box center [508, 358] width 545 height 28
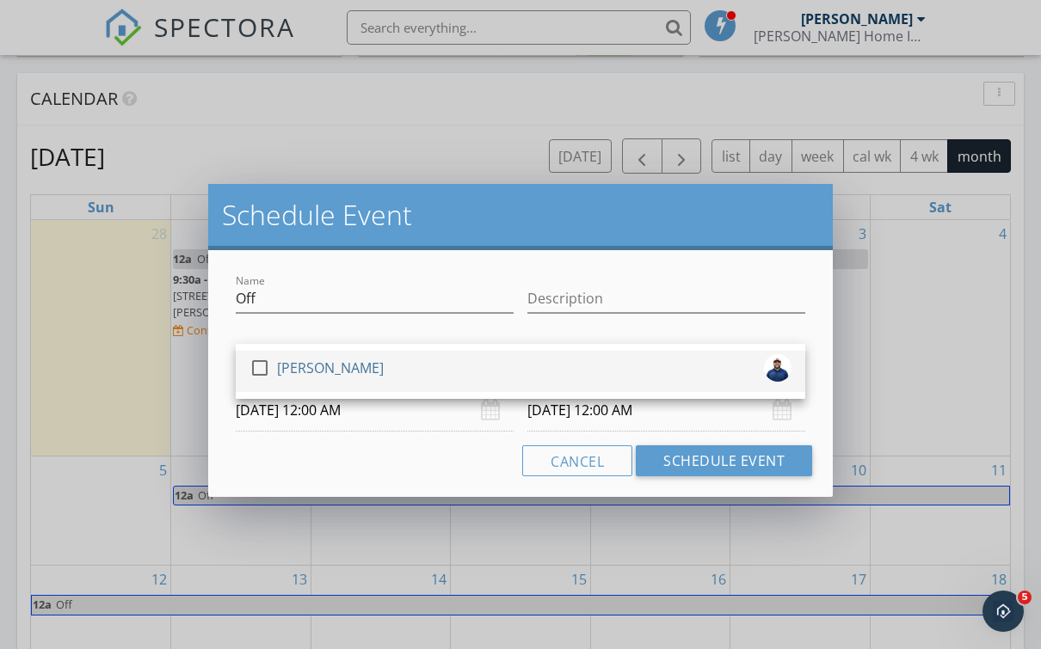
click at [741, 363] on div "check_box_outline_blank Kyle Hammond" at bounding box center [520, 371] width 542 height 34
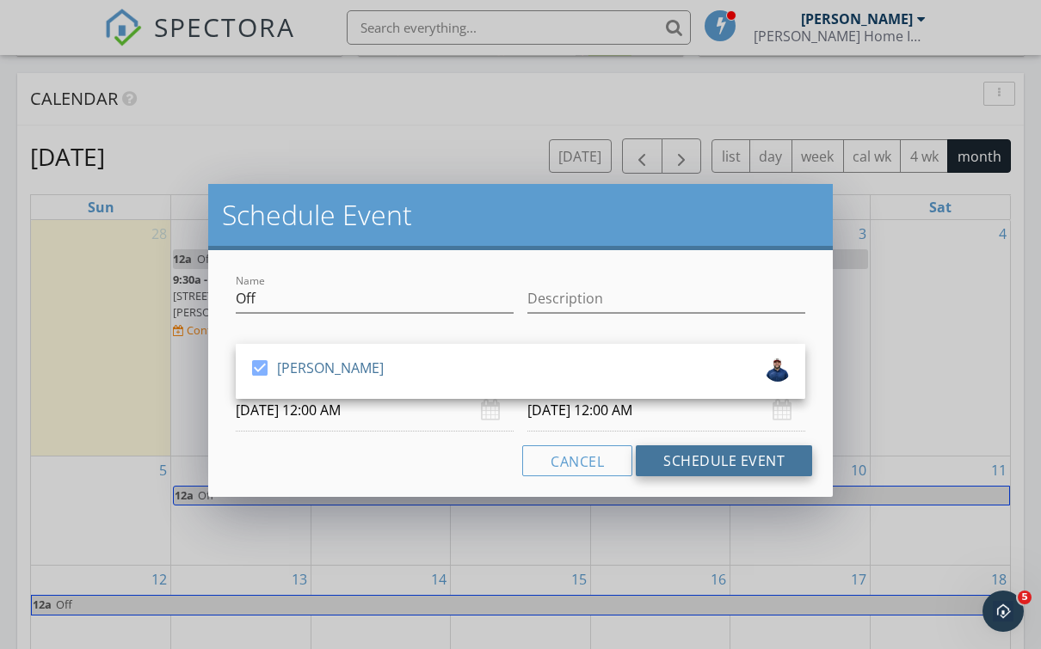
click at [787, 465] on button "Schedule Event" at bounding box center [724, 461] width 176 height 31
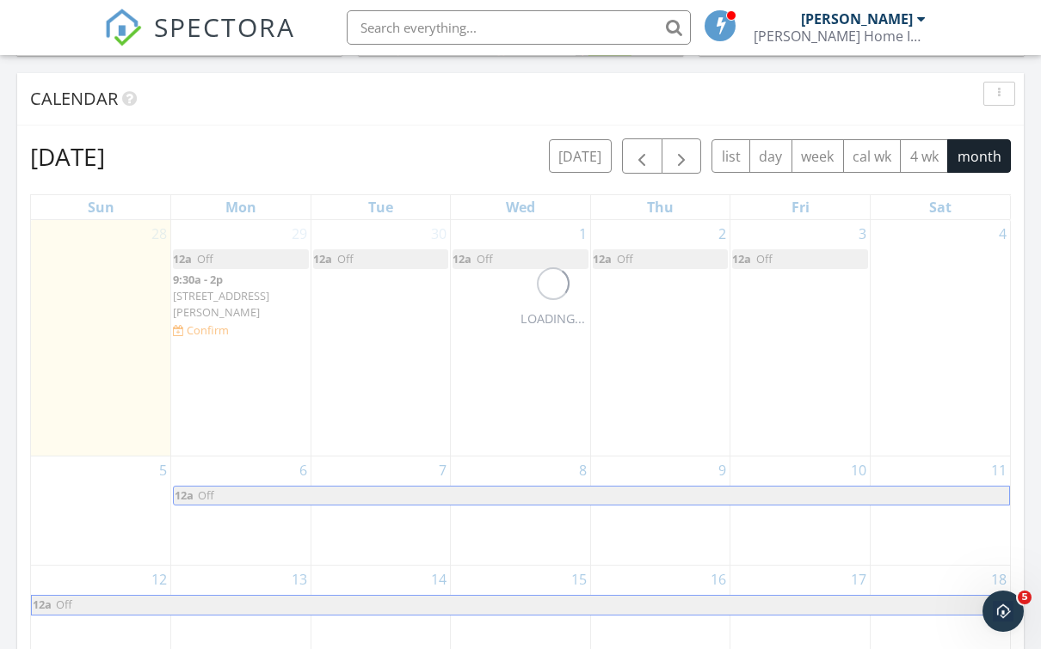
scroll to position [931, 0]
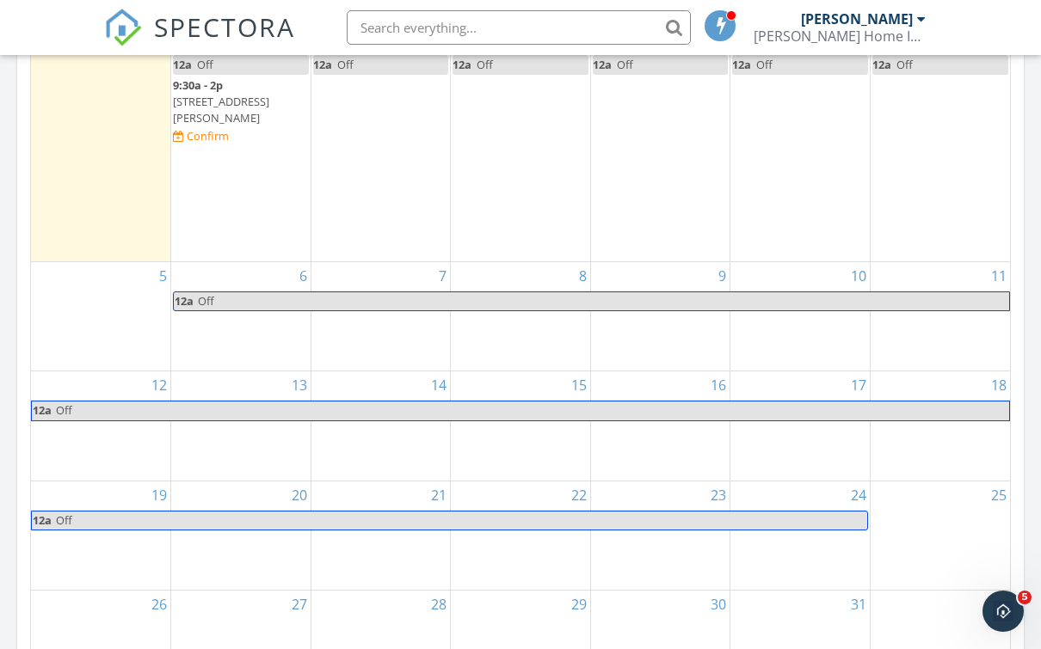
click at [80, 290] on div "5" at bounding box center [100, 316] width 139 height 108
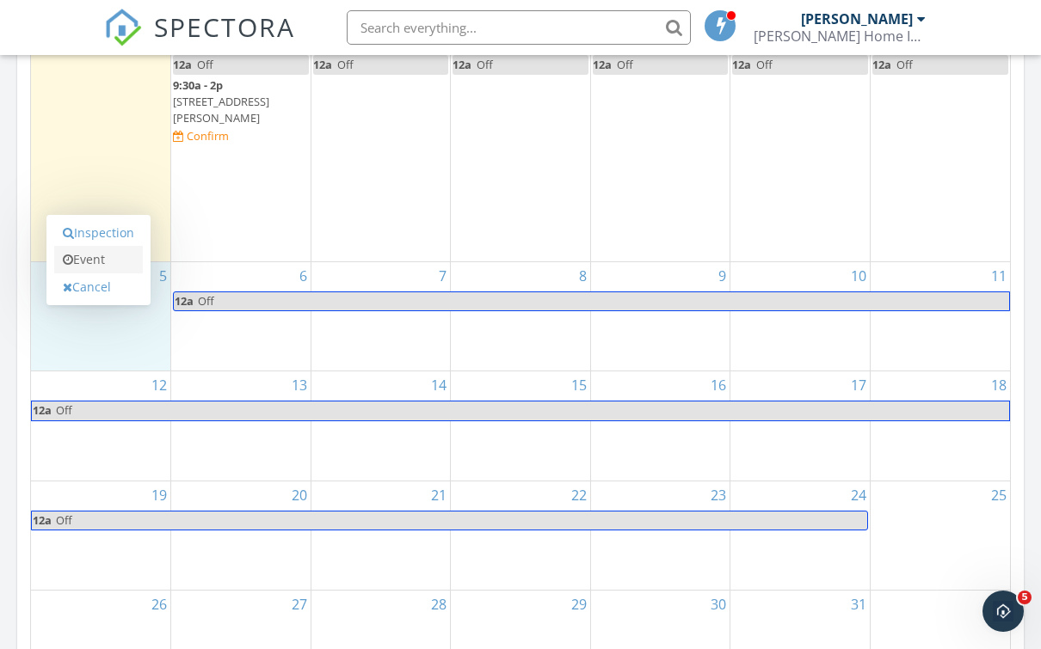
click at [77, 249] on link "Event" at bounding box center [98, 260] width 89 height 28
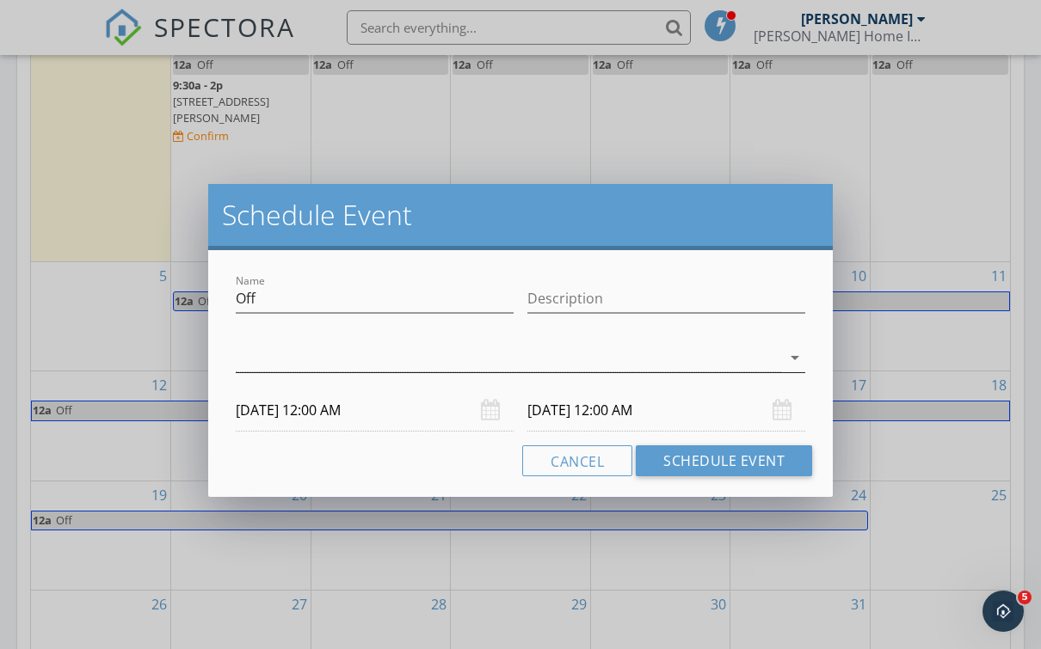
click at [794, 354] on icon "arrow_drop_down" at bounding box center [795, 358] width 21 height 21
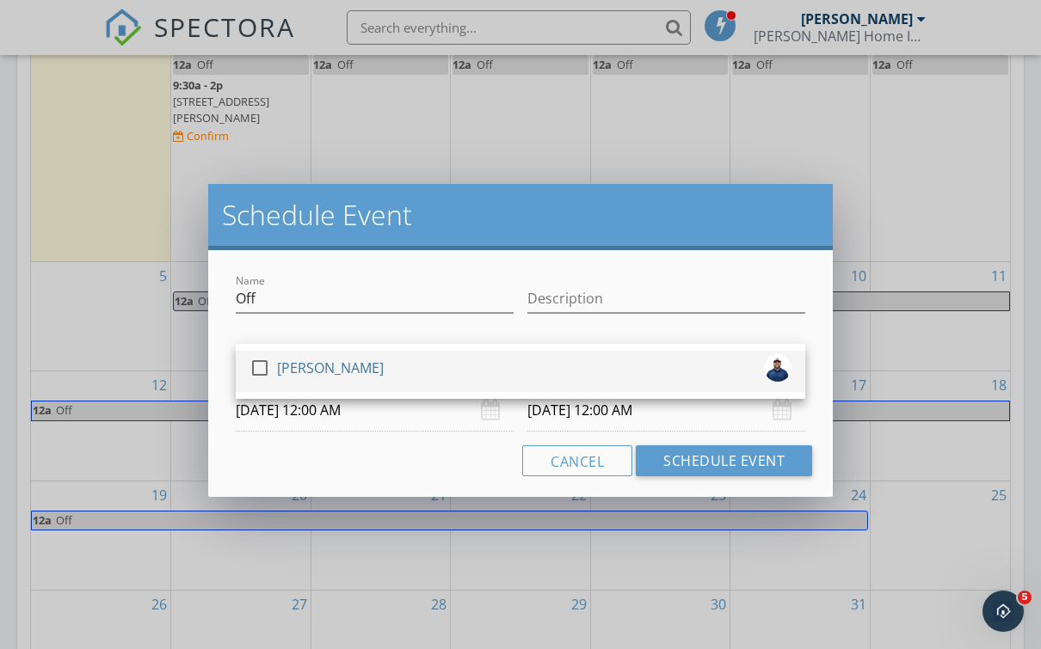
click at [794, 354] on link "check_box_outline_blank Kyle Hammond" at bounding box center [520, 371] width 569 height 41
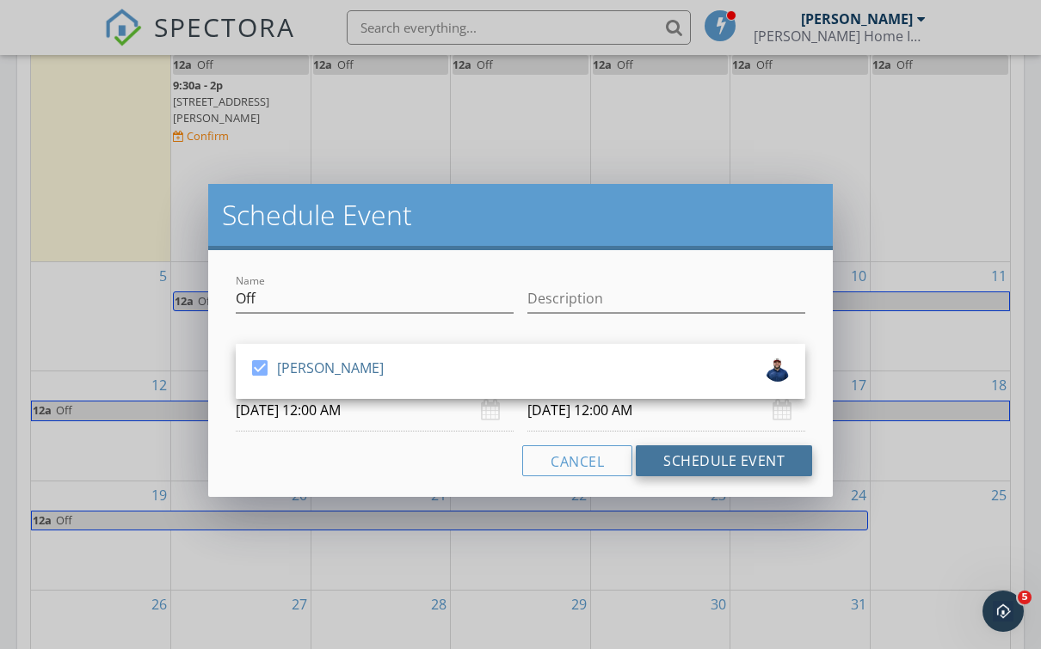
click at [787, 466] on button "Schedule Event" at bounding box center [724, 461] width 176 height 31
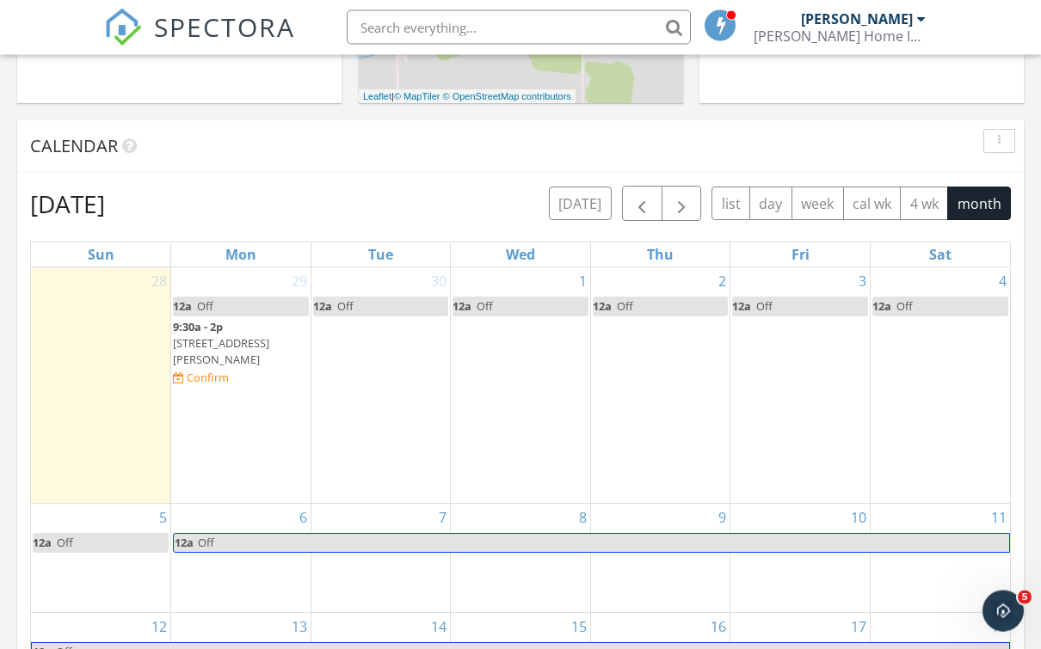
scroll to position [760, 0]
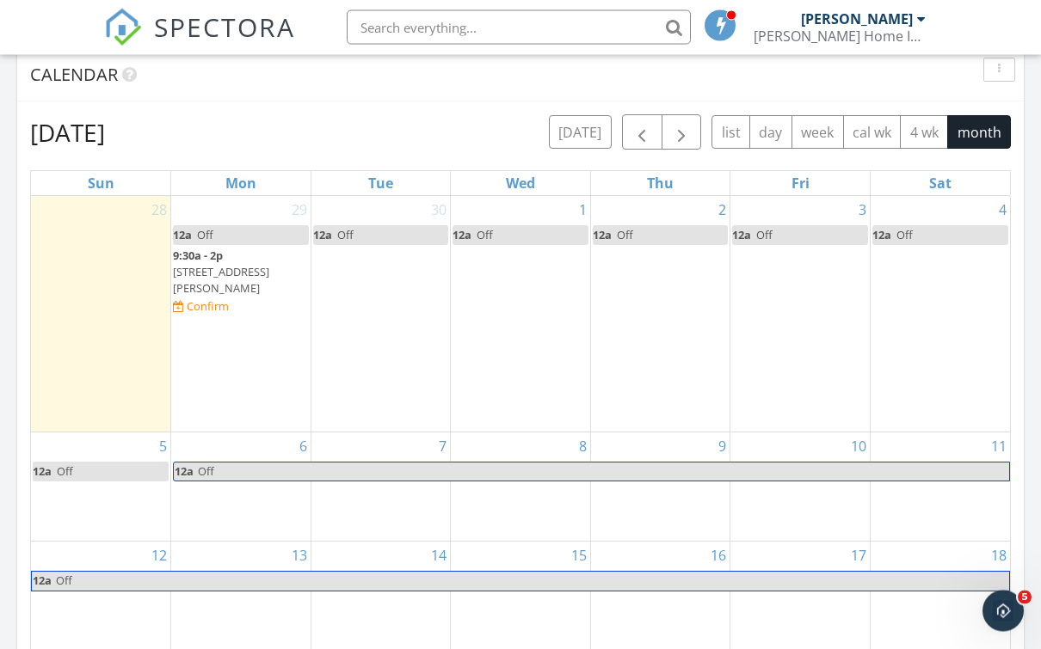
click at [268, 303] on div "29 12a Off 9:30a - 2p 2113 W Christy Ln, Muncie 47304 Confirm" at bounding box center [240, 315] width 139 height 236
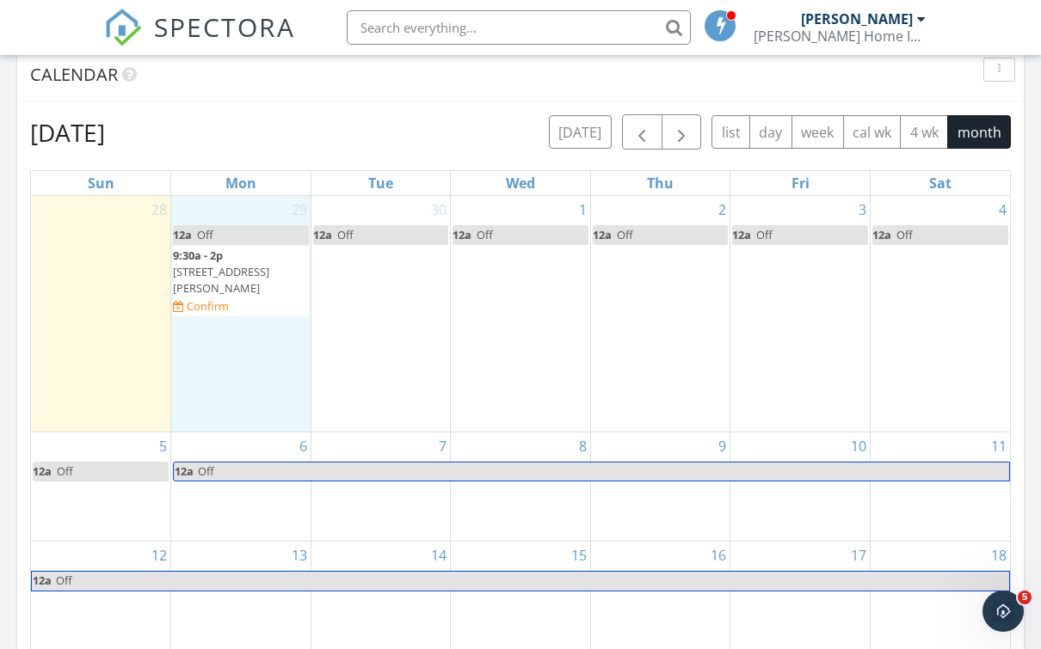
click at [269, 264] on span "2113 W Christy Ln, Muncie 47304" at bounding box center [221, 280] width 96 height 32
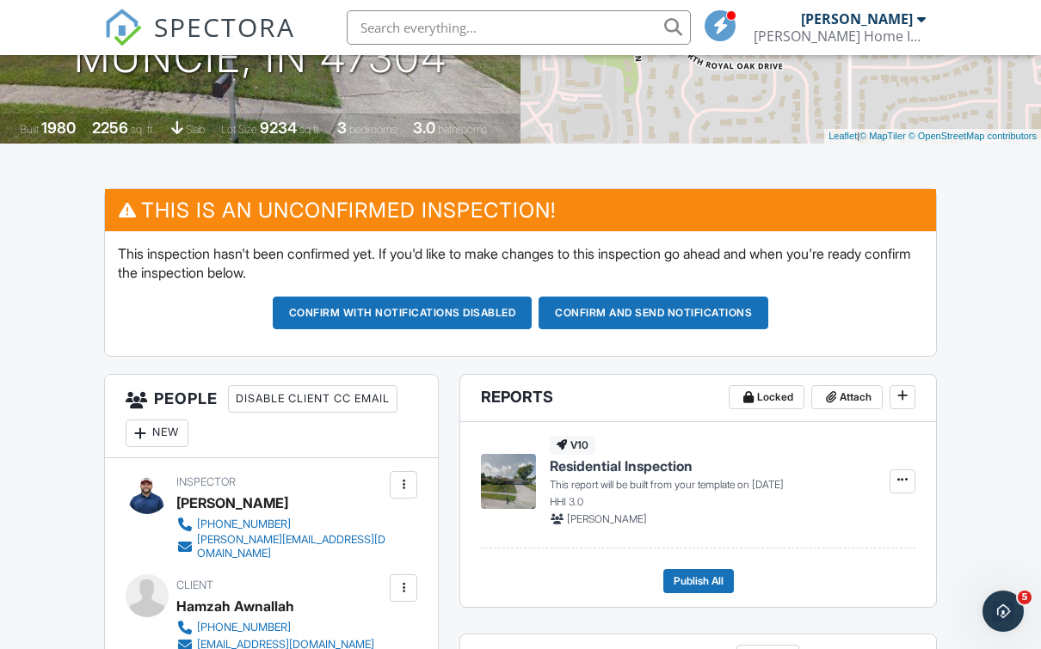
scroll to position [368, 0]
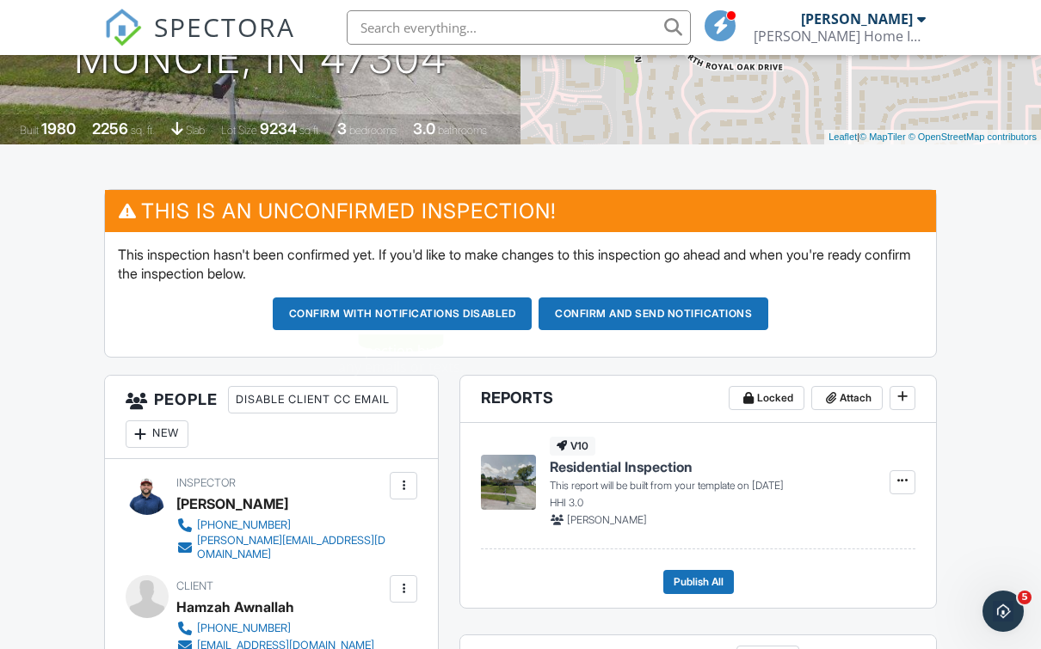
click at [618, 268] on p "This inspection hasn't been confirmed yet. If you'd like to make changes to thi…" at bounding box center [520, 264] width 805 height 39
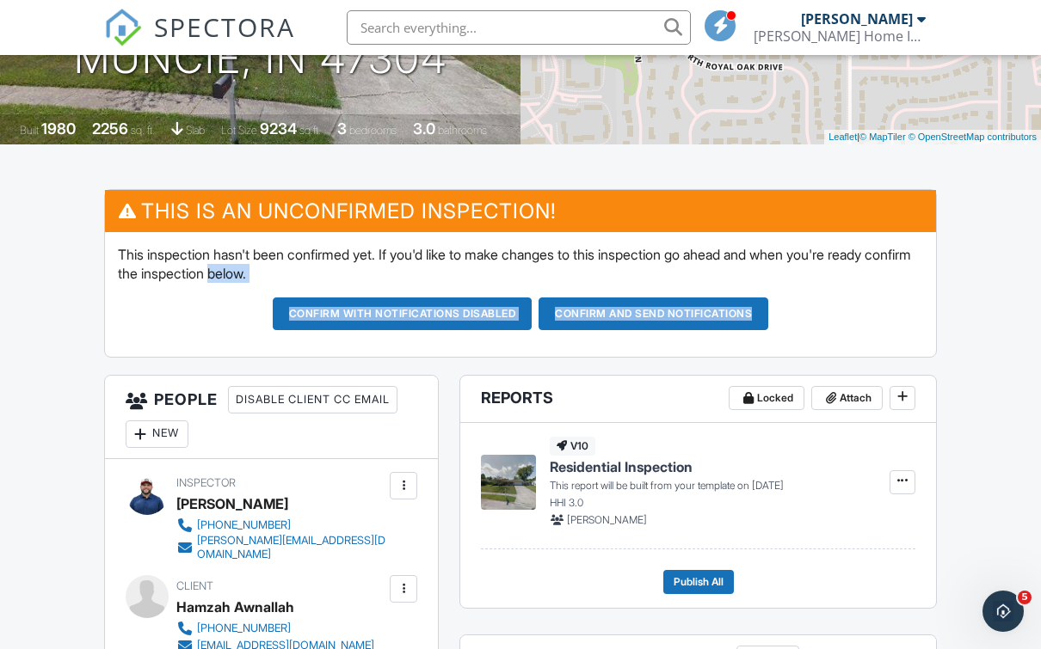
drag, startPoint x: 618, startPoint y: 268, endPoint x: 621, endPoint y: 422, distance: 154.0
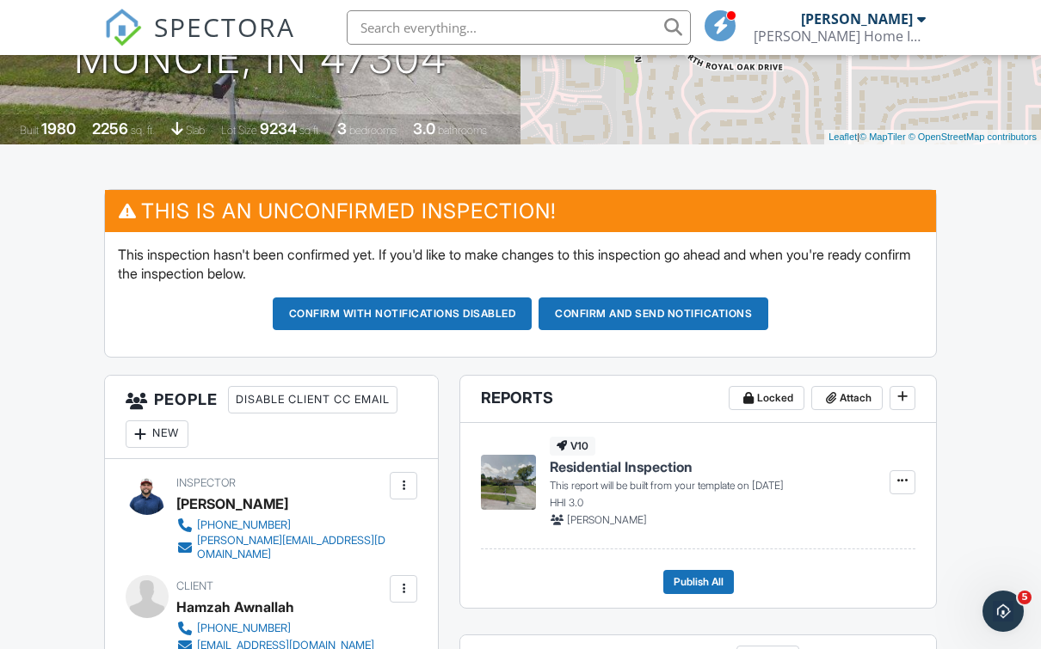
click at [621, 423] on div "v10 Residential Inspection This report will be built from your template on [DAT…" at bounding box center [698, 486] width 434 height 126
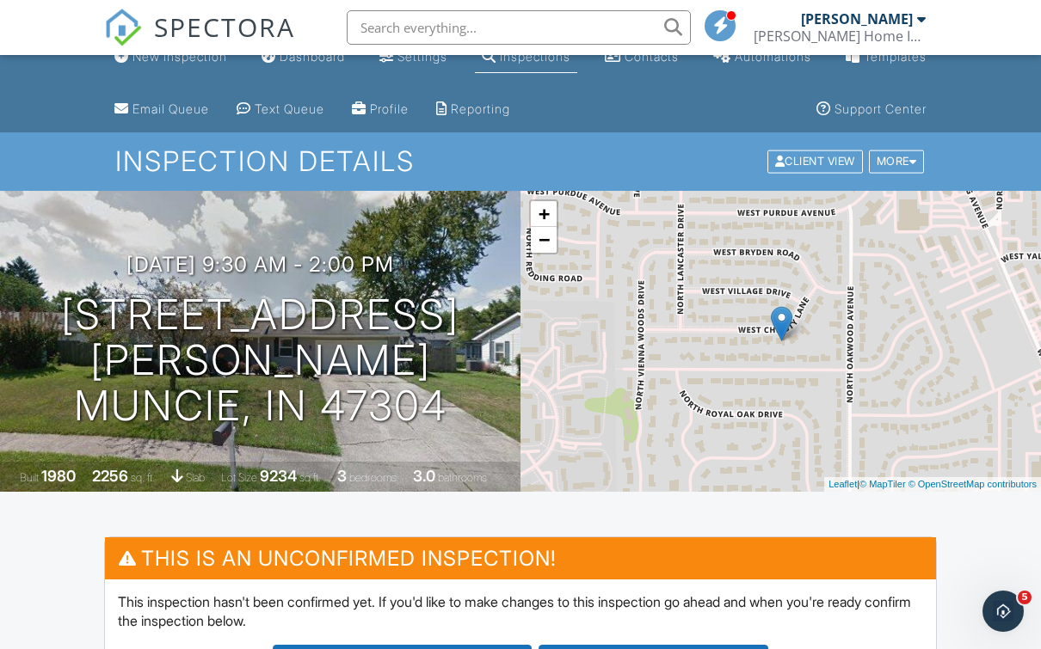
scroll to position [0, 0]
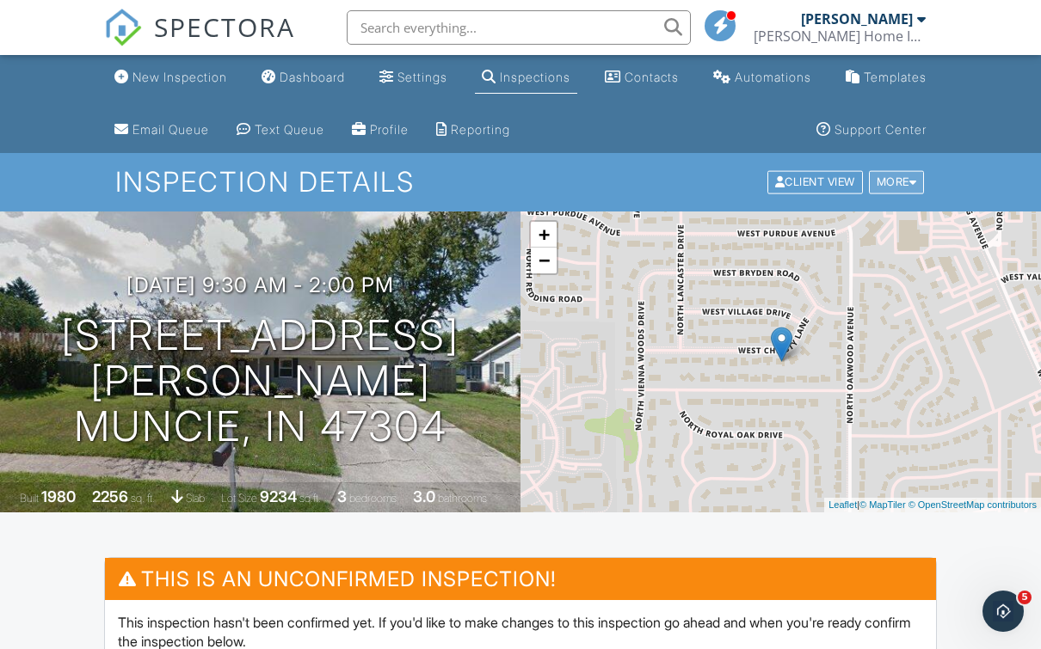
click at [897, 181] on div "More" at bounding box center [897, 182] width 56 height 23
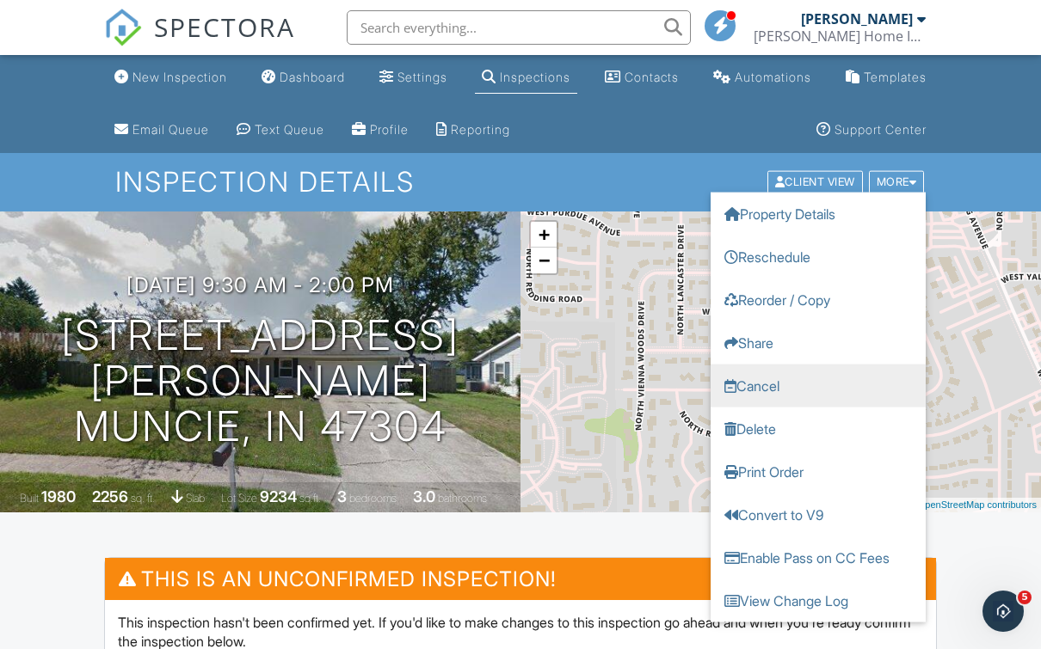
click at [804, 393] on link "Cancel" at bounding box center [818, 386] width 215 height 43
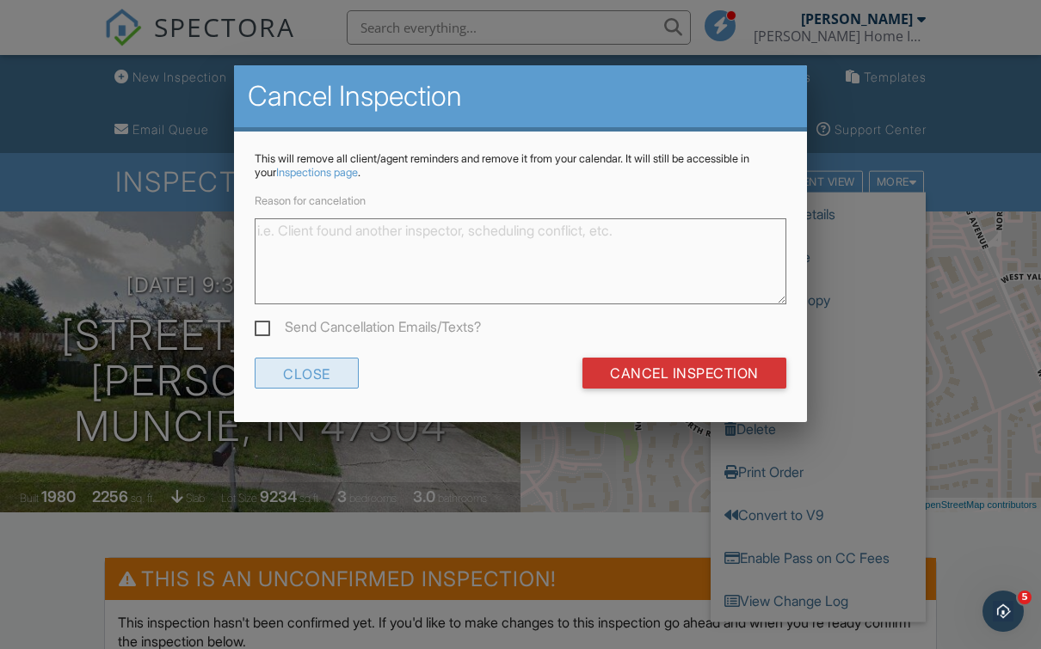
click at [312, 372] on div "Close" at bounding box center [307, 373] width 104 height 31
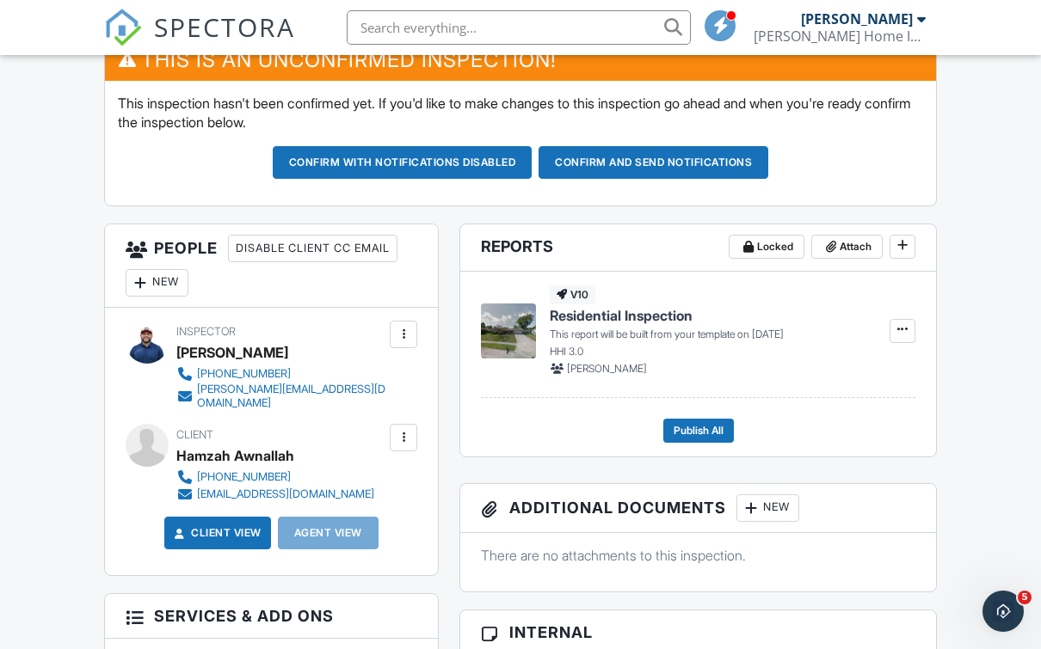
scroll to position [432, 0]
